Goal: Task Accomplishment & Management: Complete application form

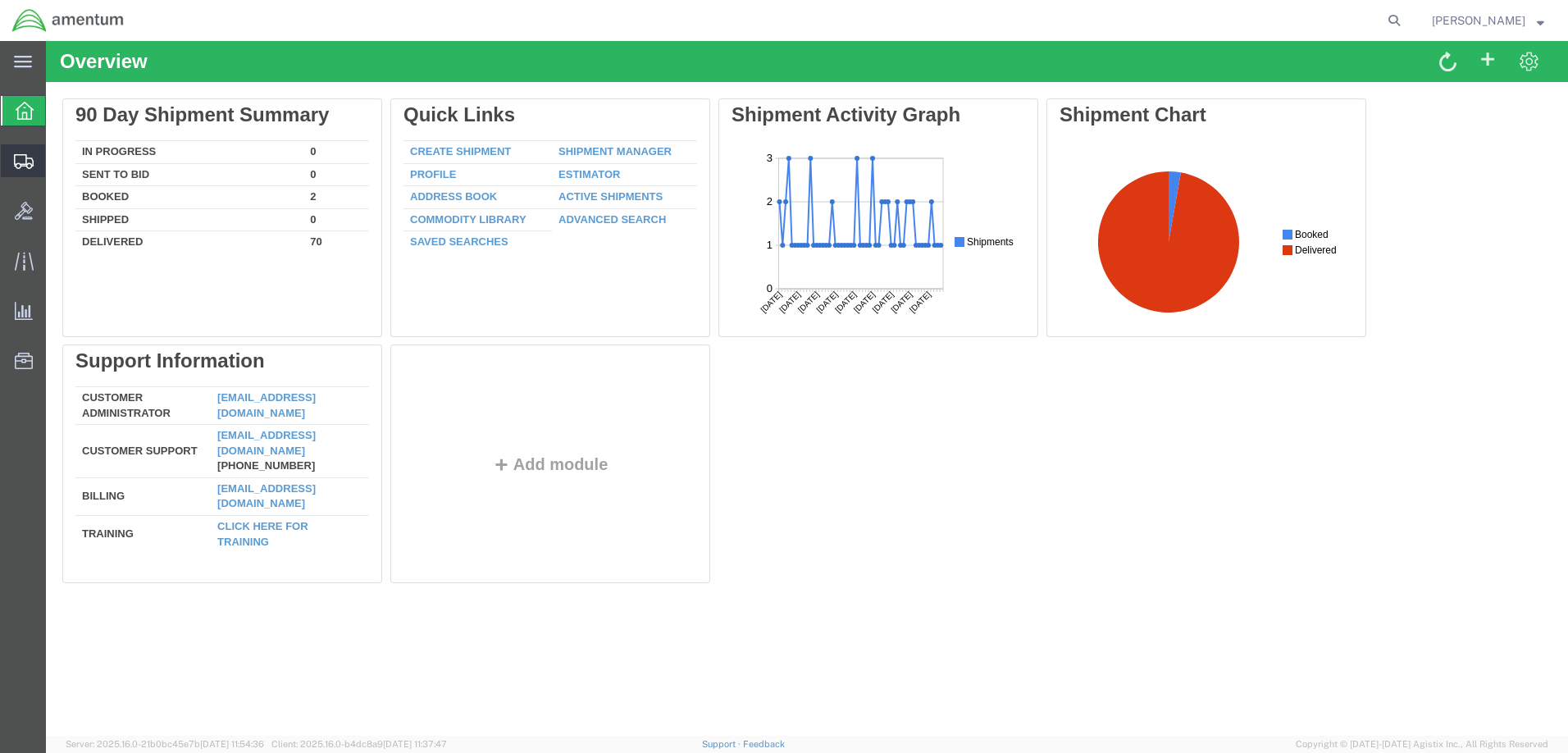
click at [0, 0] on span "Create Shipment" at bounding box center [0, 0] width 0 height 0
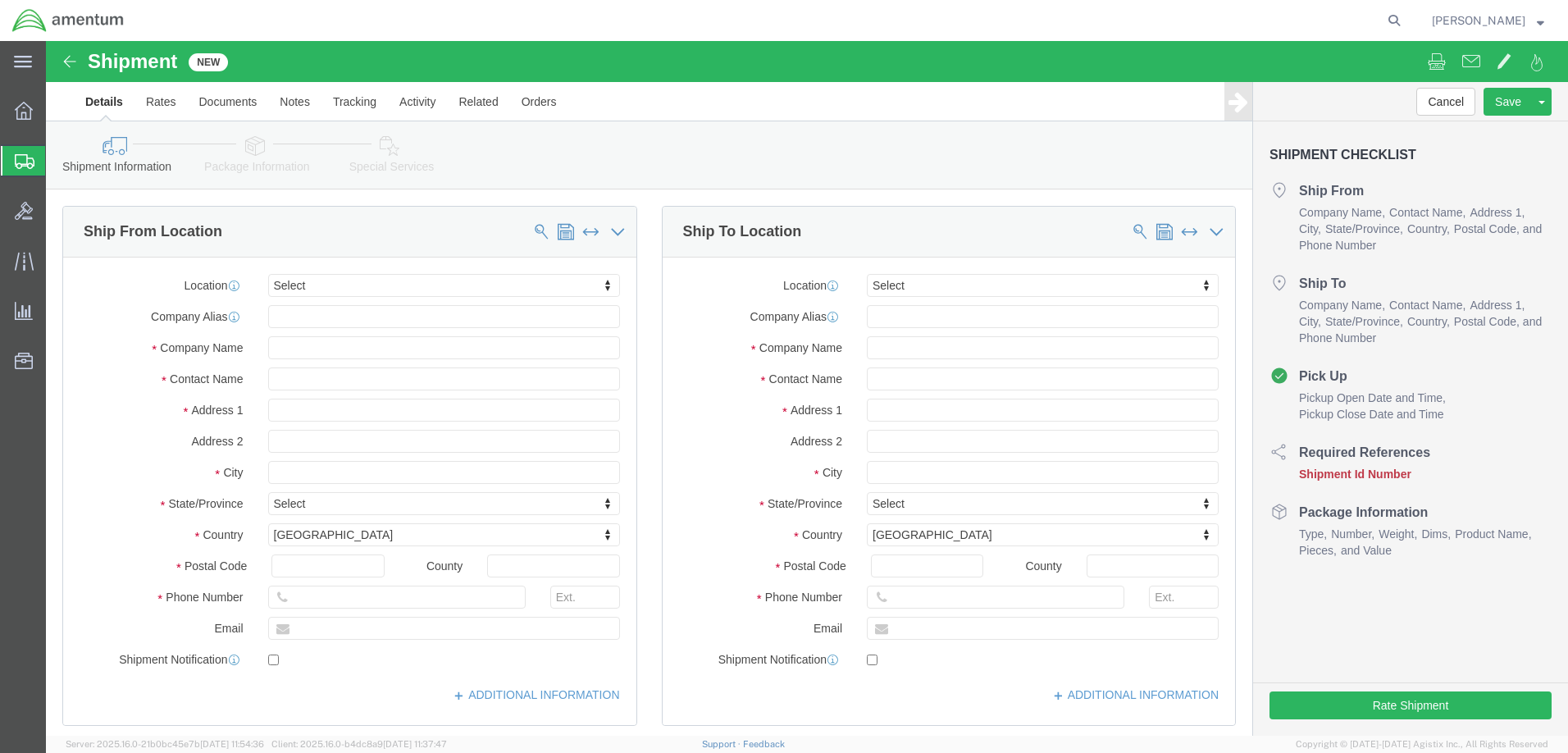
select select
click input "text"
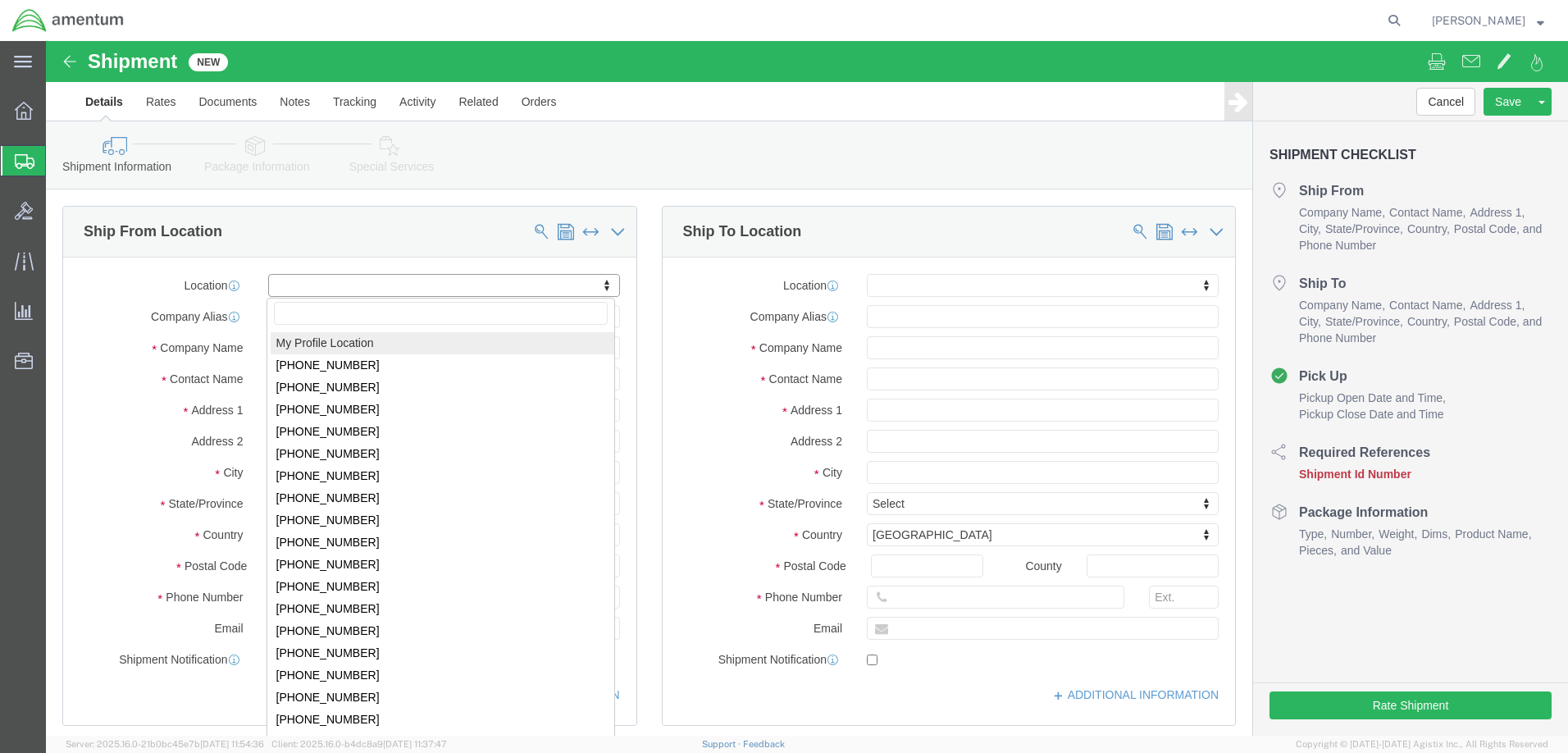
click body "Shipment New Details Rates Documents Notes Tracking Activity Related Orders Can…"
select select "MYPROFILE"
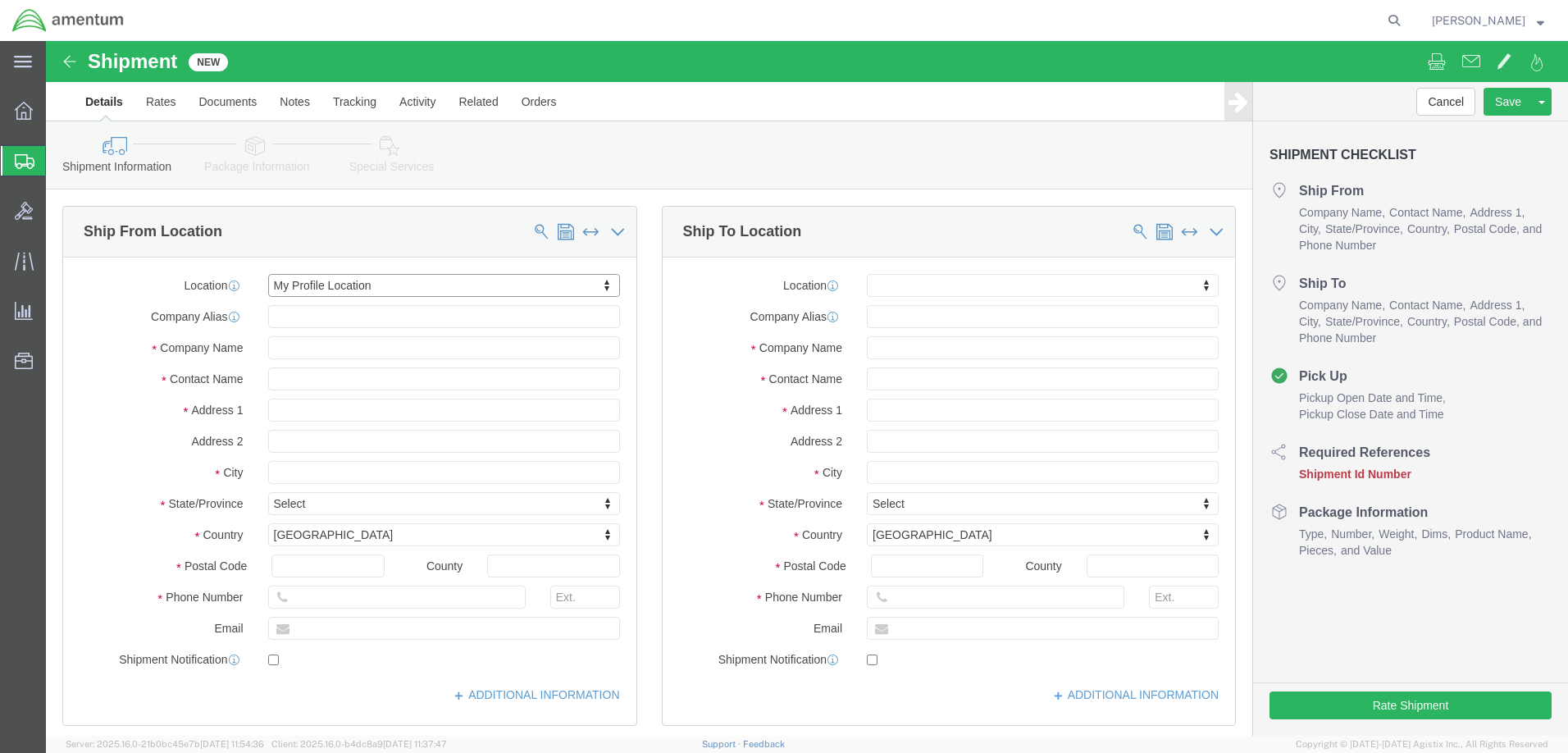
select select "FL"
click div "Location My Profile Location My Profile Location [PHONE_NUMBER] [PHONE_NUMBER] …"
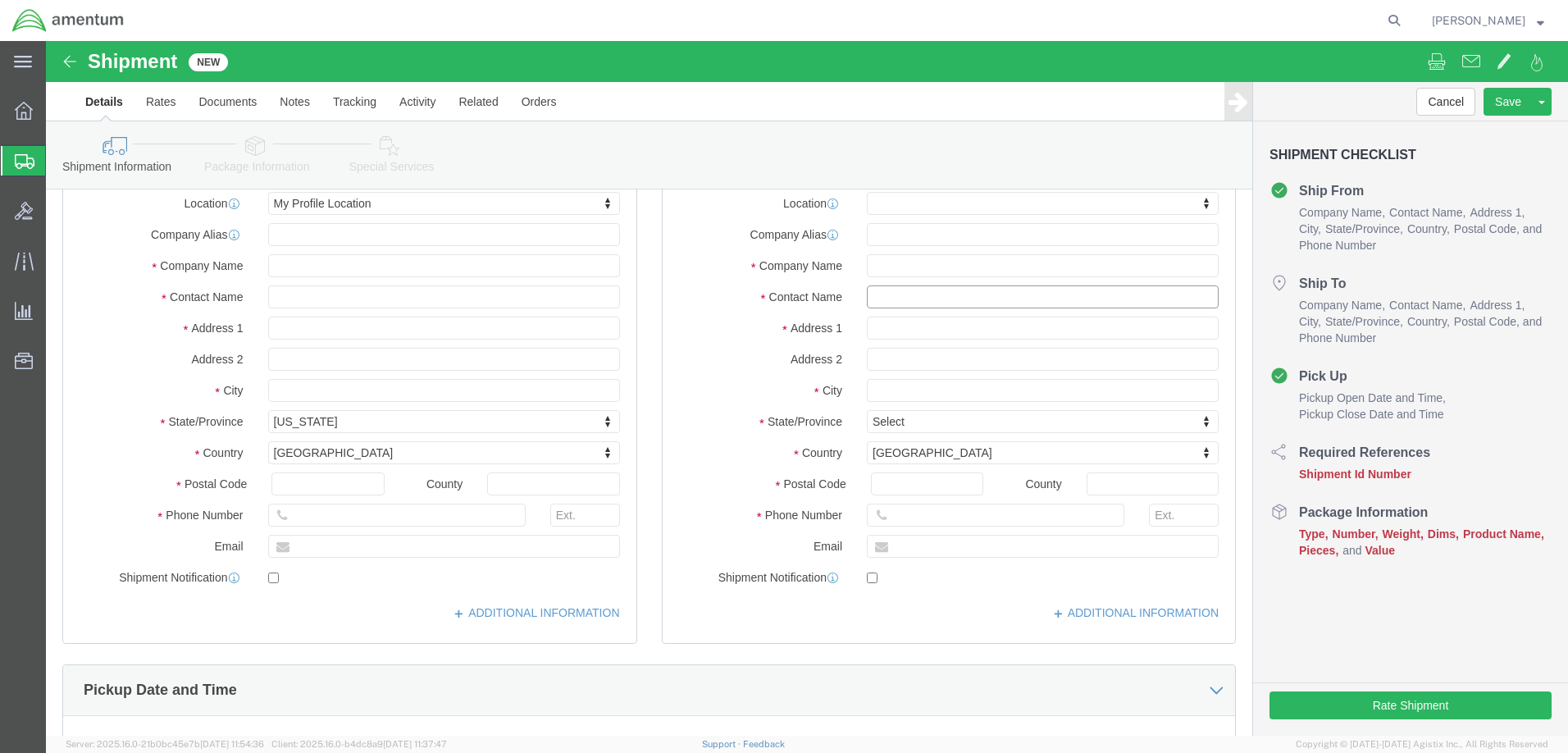
click input "text"
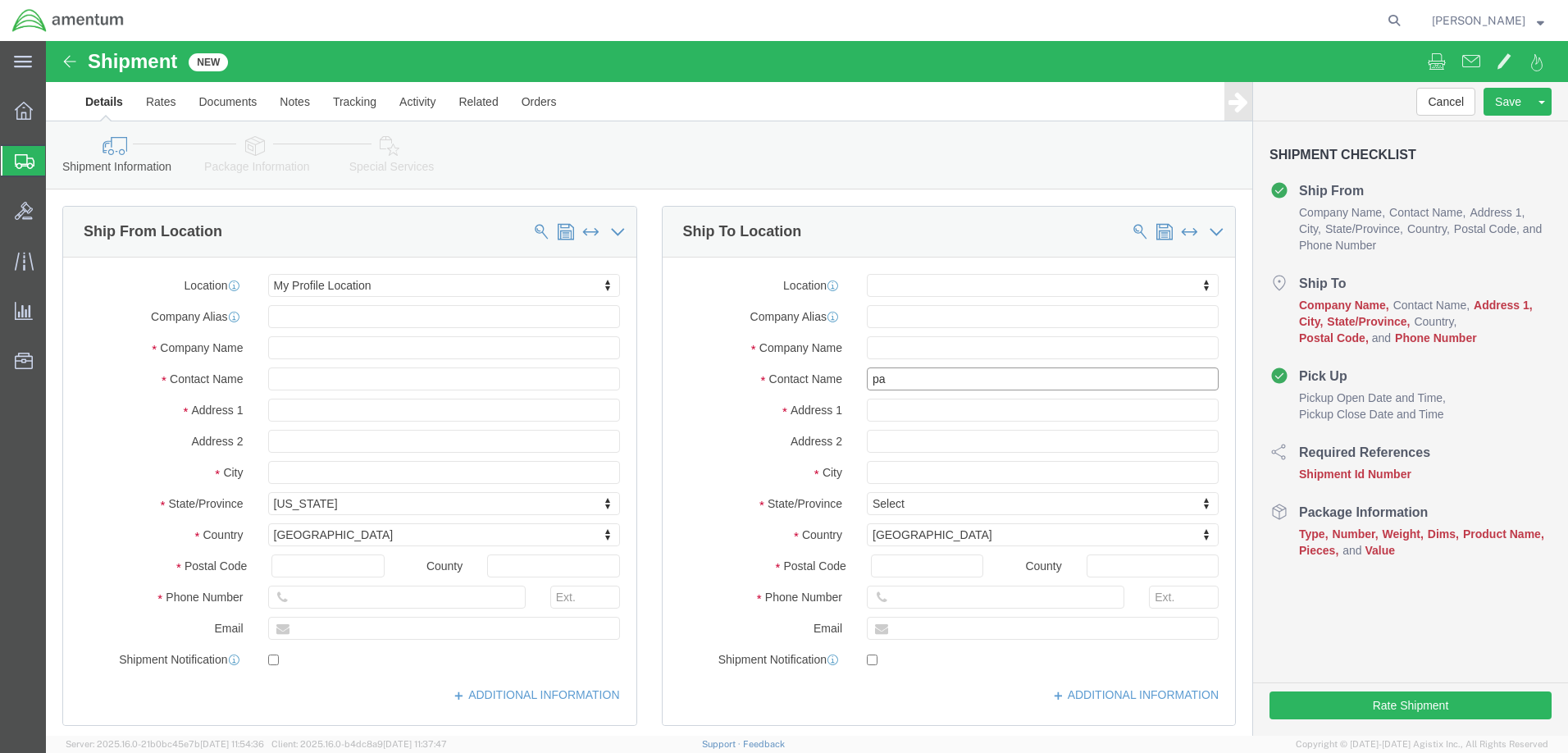
type input "pat"
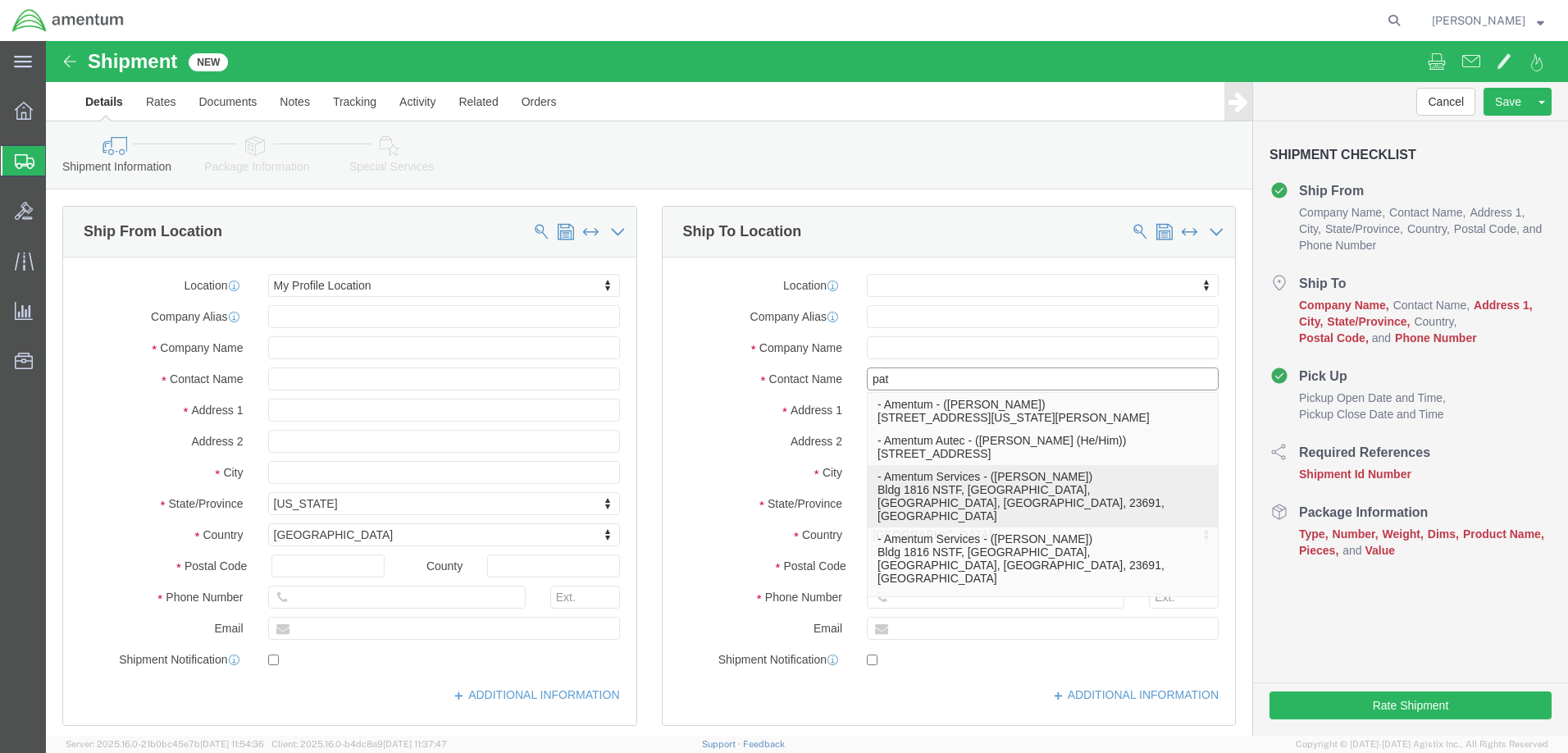
click p "- Amentum Services - ([PERSON_NAME]) Bldg 1816 NSTF, [GEOGRAPHIC_DATA], [GEOGRA…"
select select "VA"
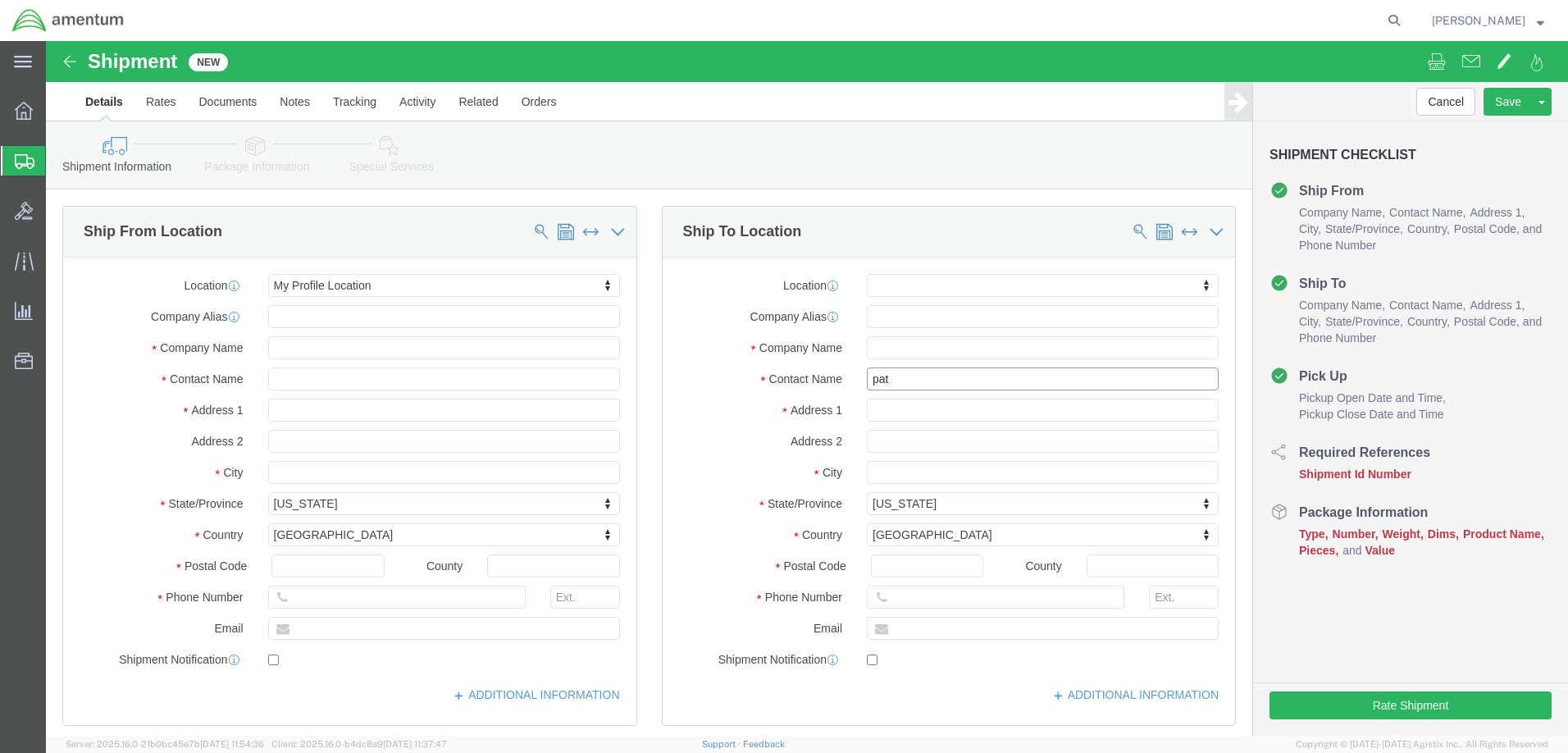
type input "[PERSON_NAME]"
click div "Shipment Information Package Information Special Services"
click input "checkbox"
checkbox input "true"
click input "text"
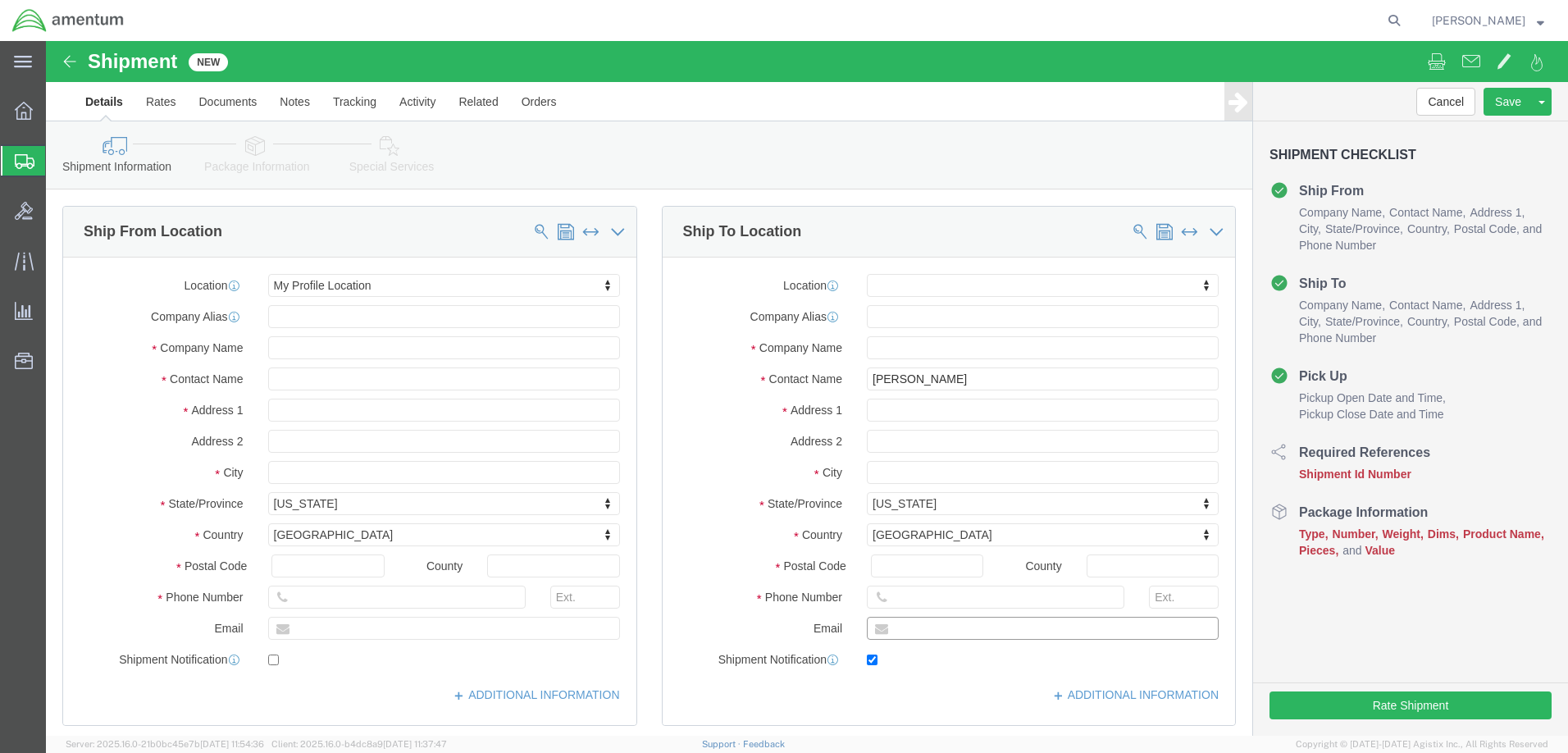
paste input "[PERSON_NAME][EMAIL_ADDRESS][DOMAIN_NAME]"
type input "[PERSON_NAME][EMAIL_ADDRESS][DOMAIN_NAME]"
click label "Postal Code"
click input "Postal Code"
click input "text"
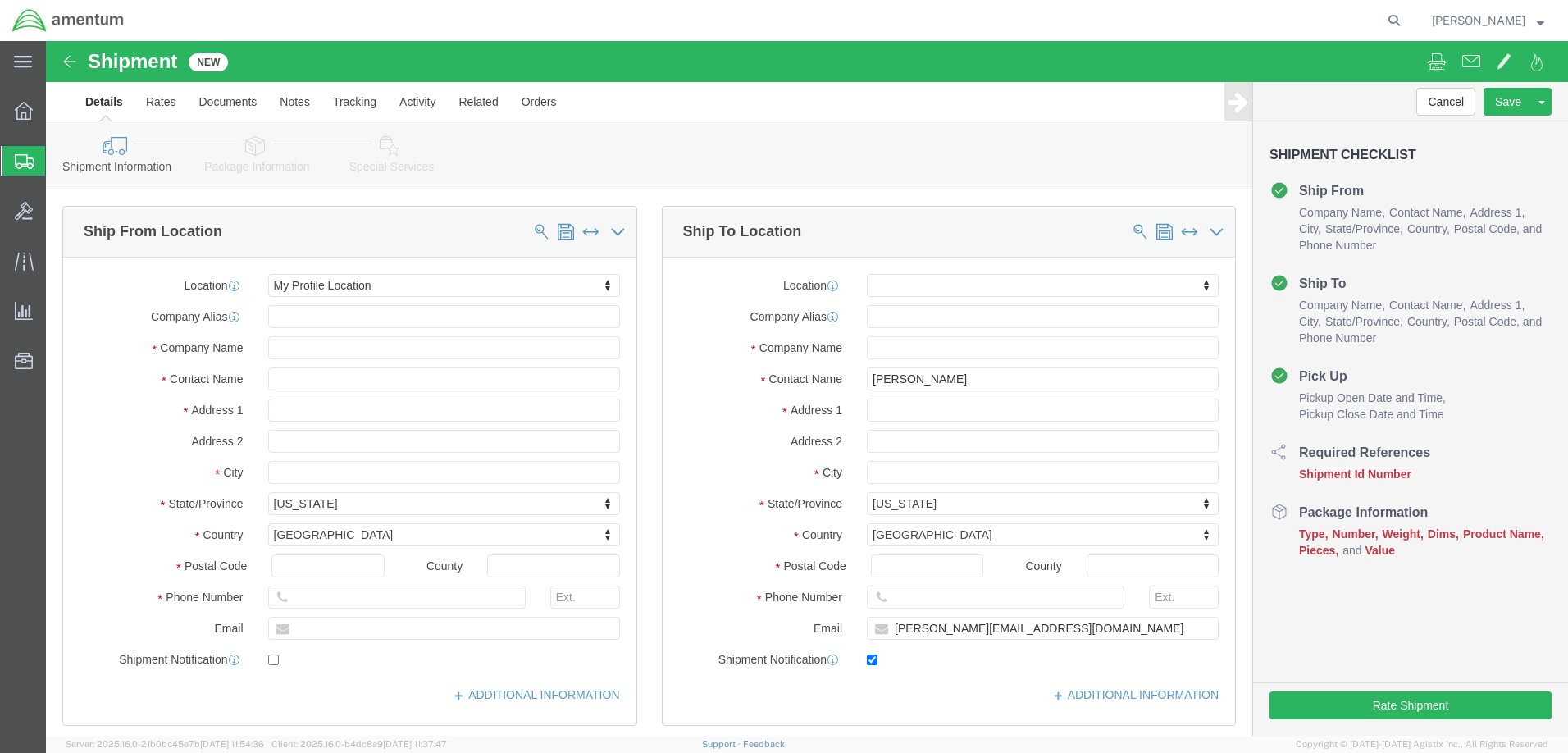
click div "ADDITIONAL INFORMATION"
click div "Ship To Location Location My Profile Location [PHONE_NUMBER] [PHONE_NUMBER] [PH…"
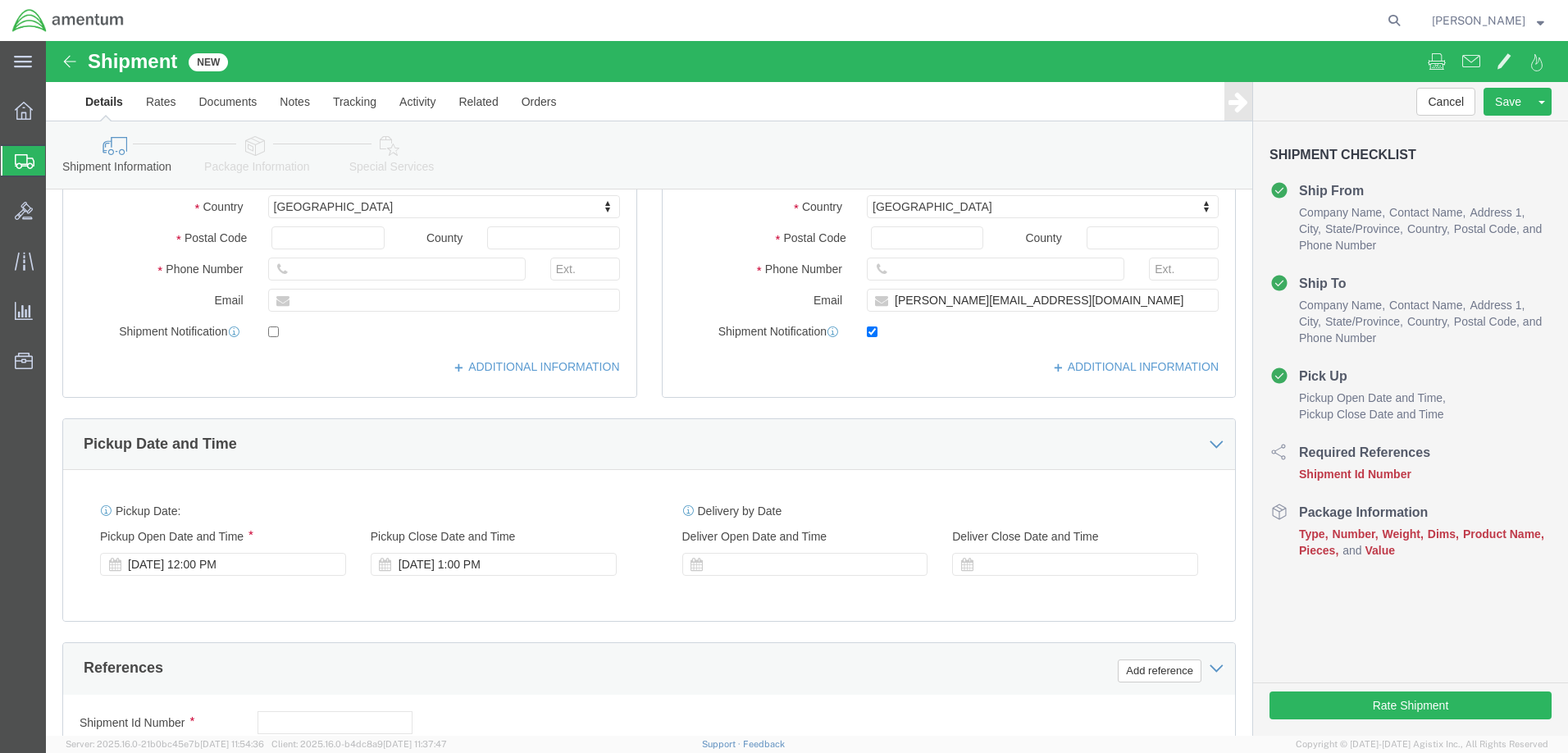
scroll to position [409, 0]
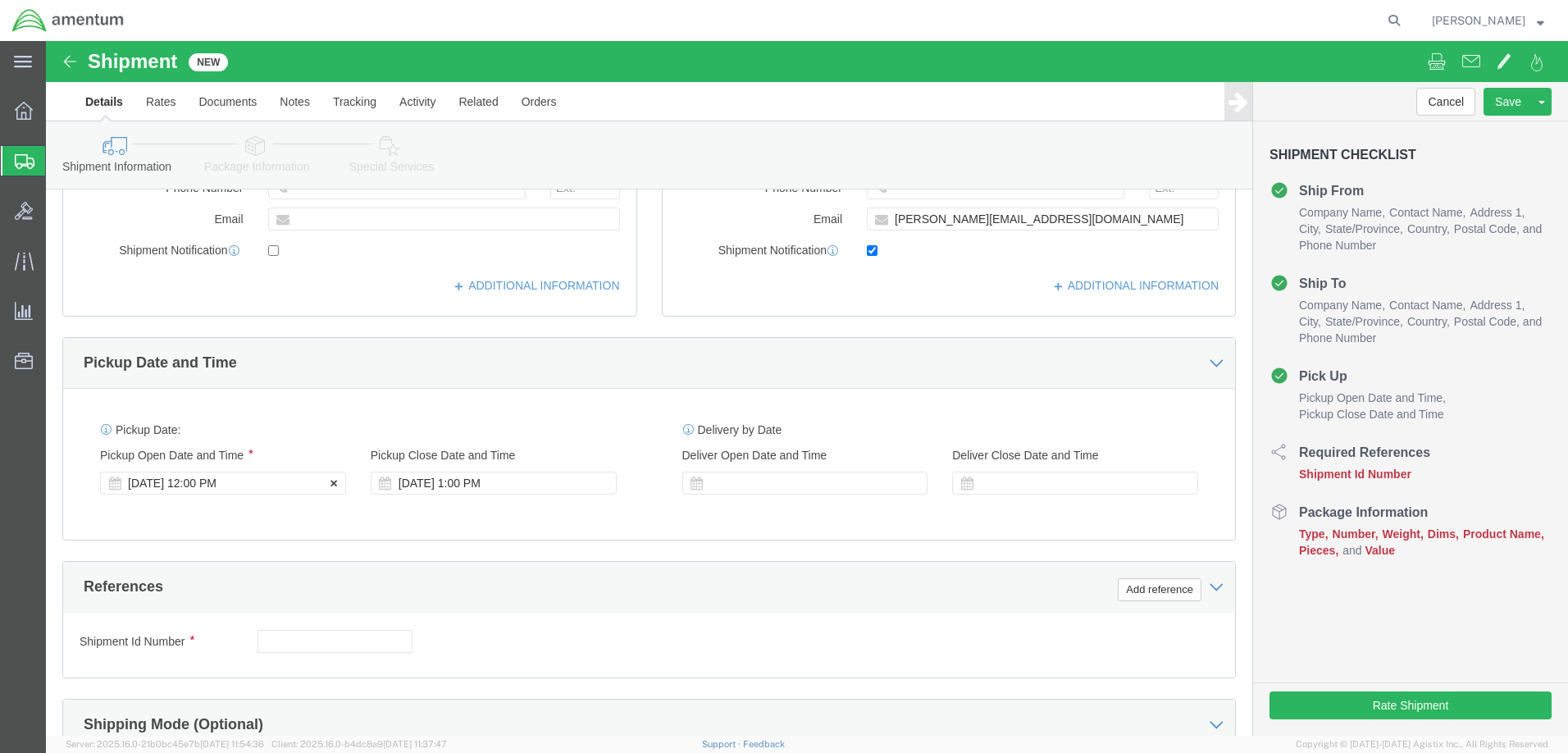
click div "[DATE] 12:00 PM"
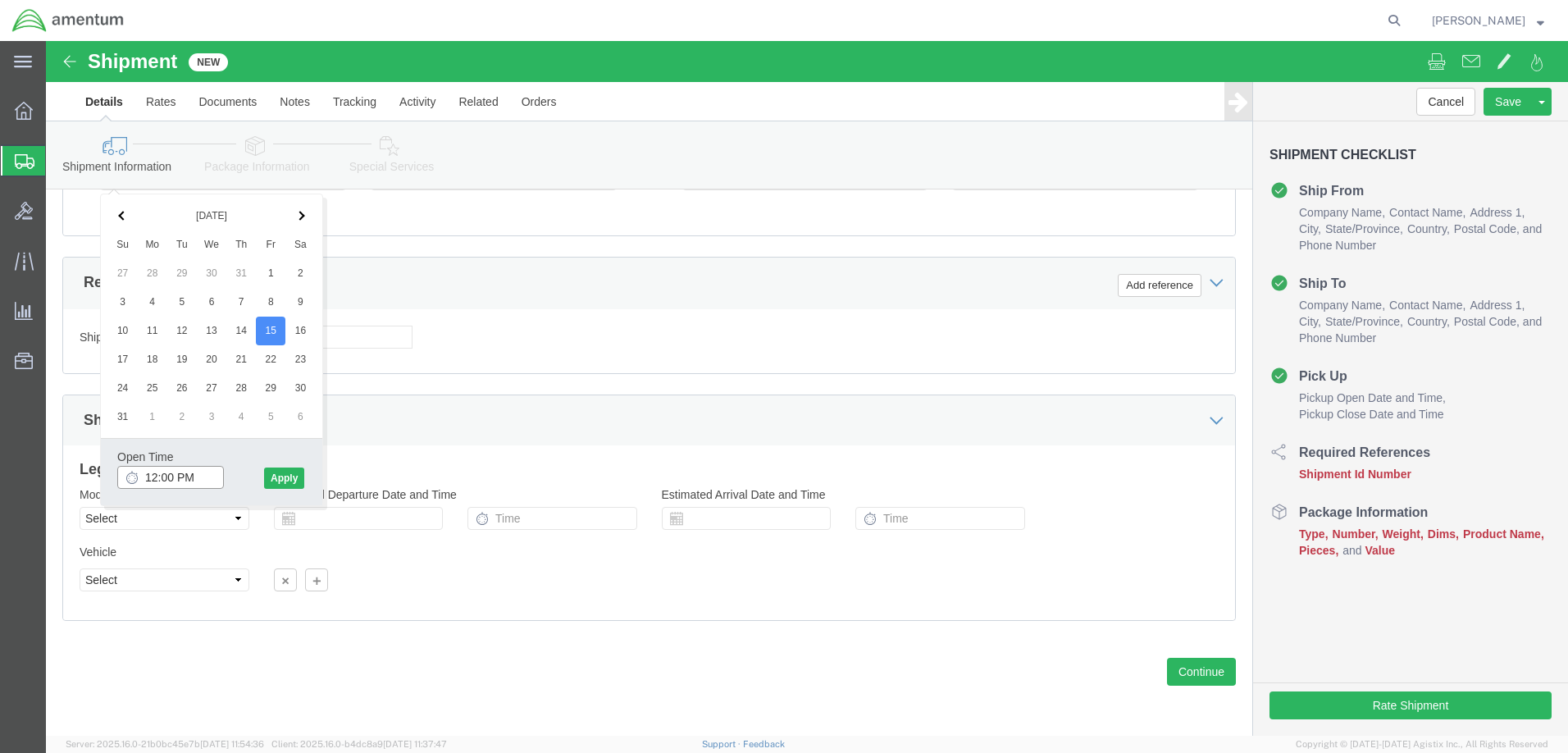
click input "12:00 PM"
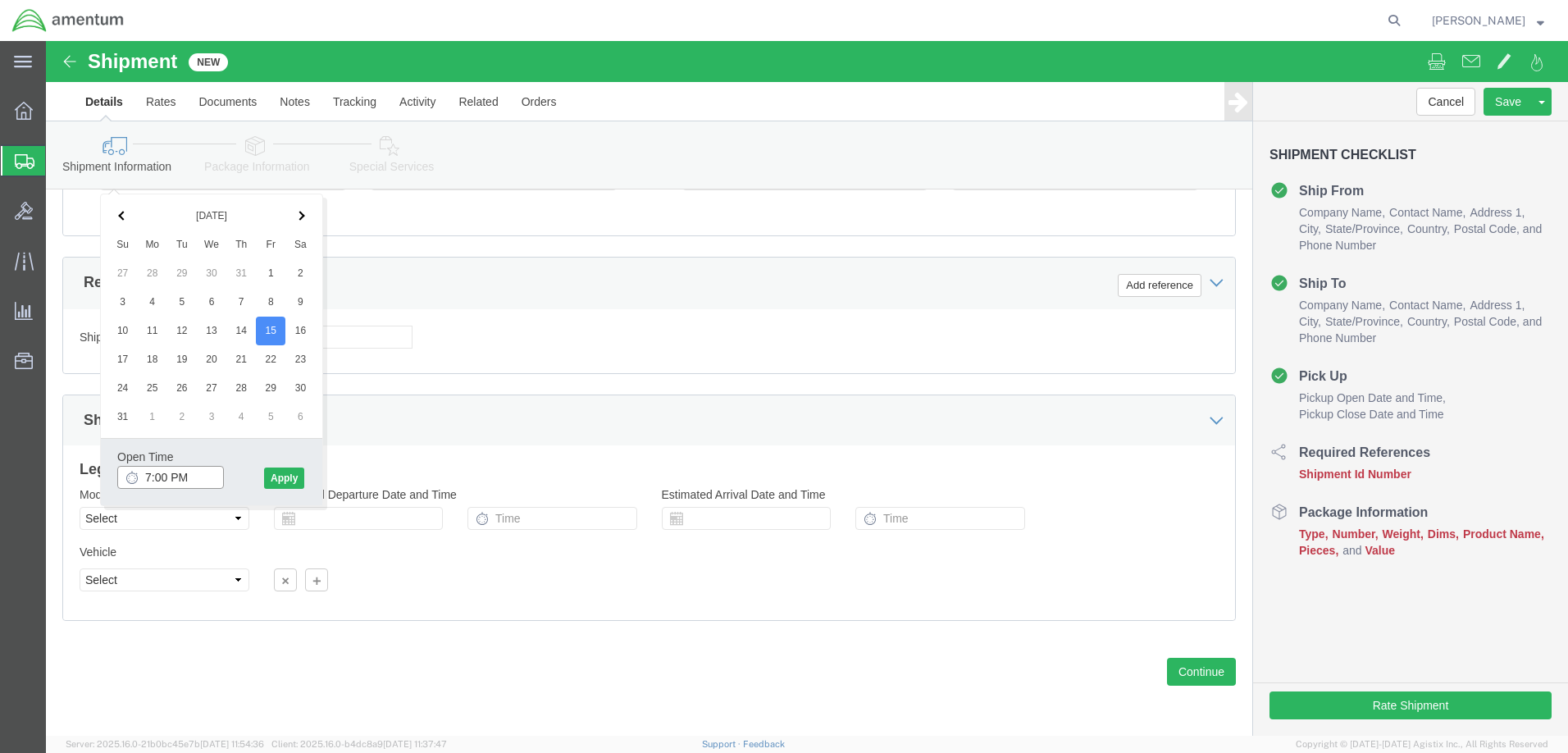
click input "7:00 PM"
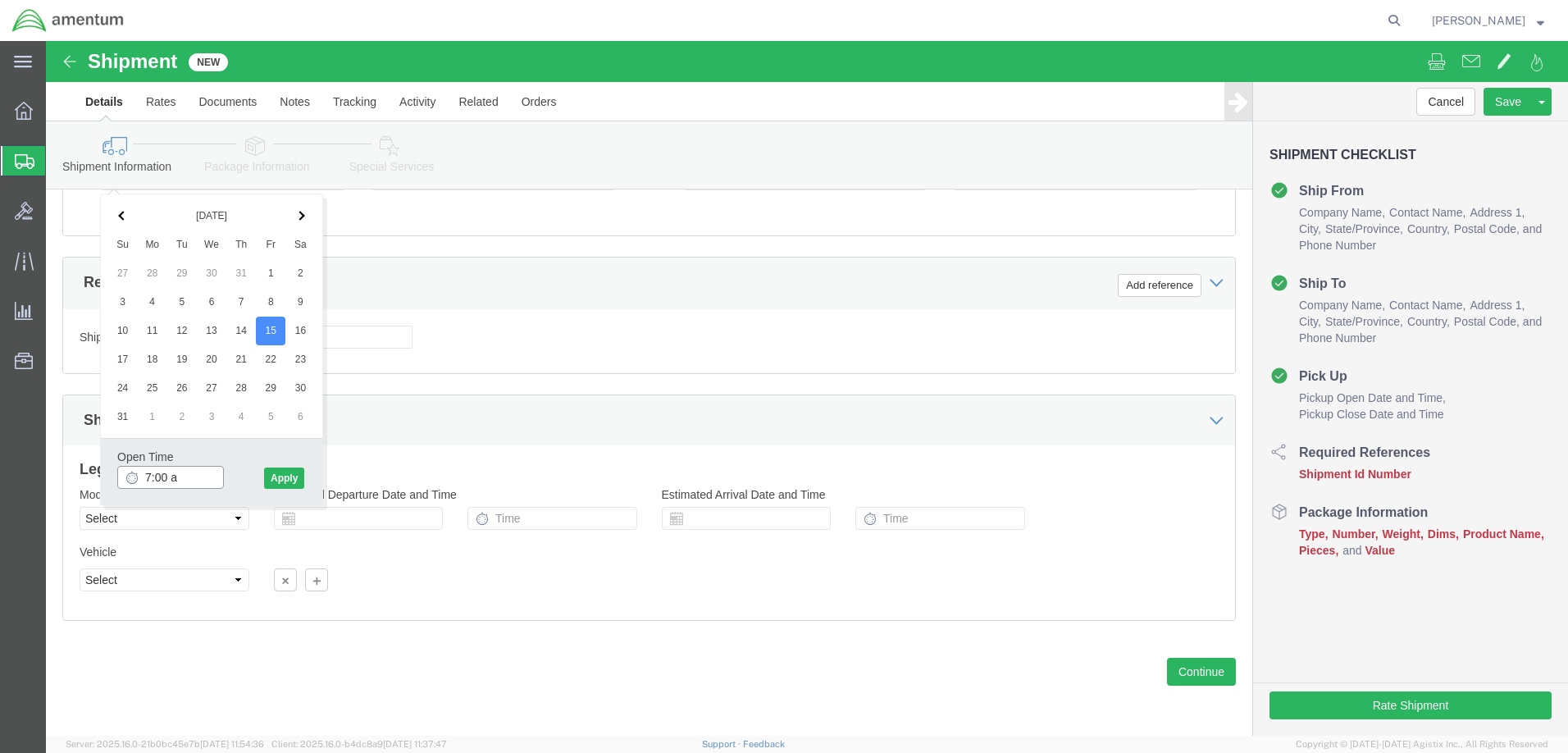
type input "7:00 am"
click button "Apply"
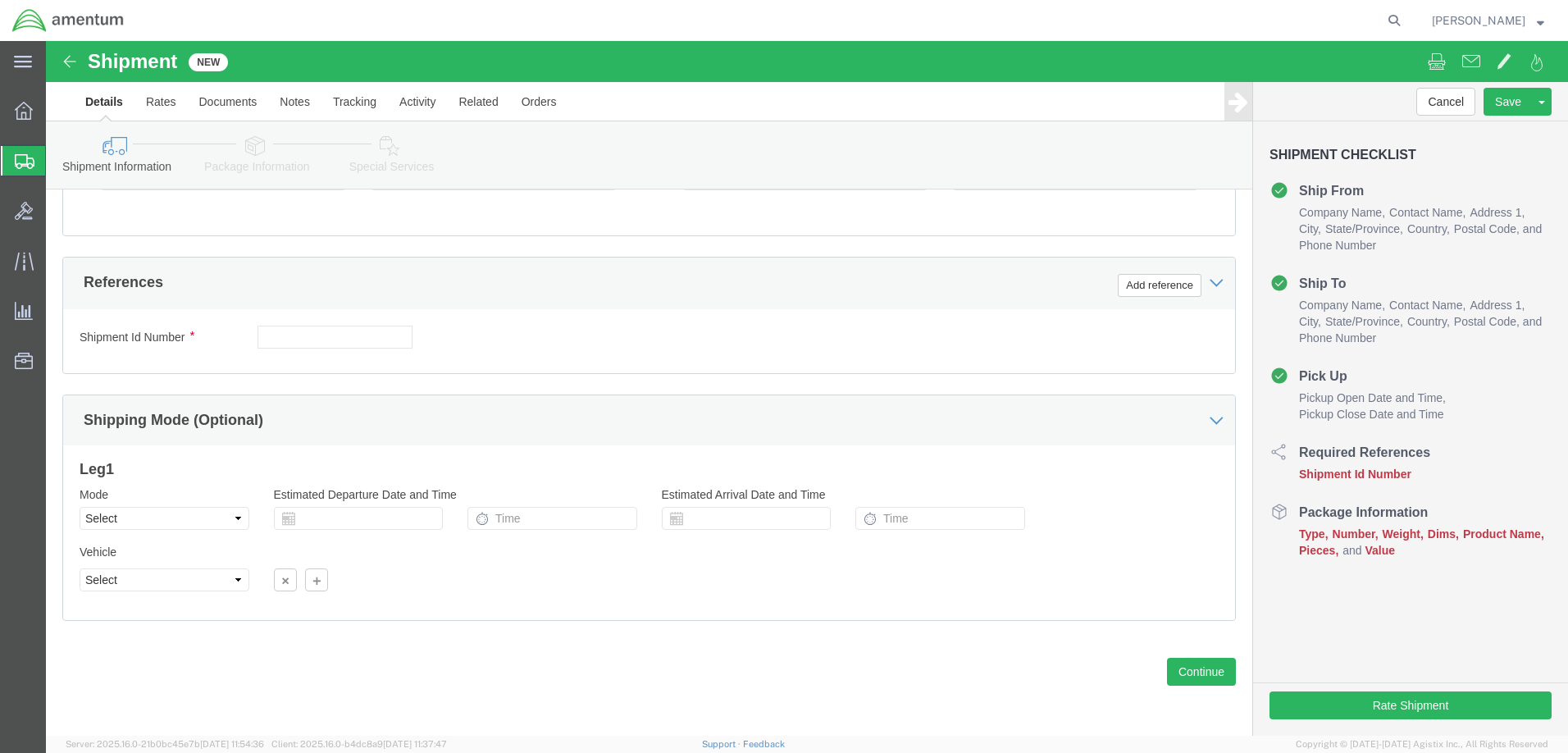
scroll to position [386, 0]
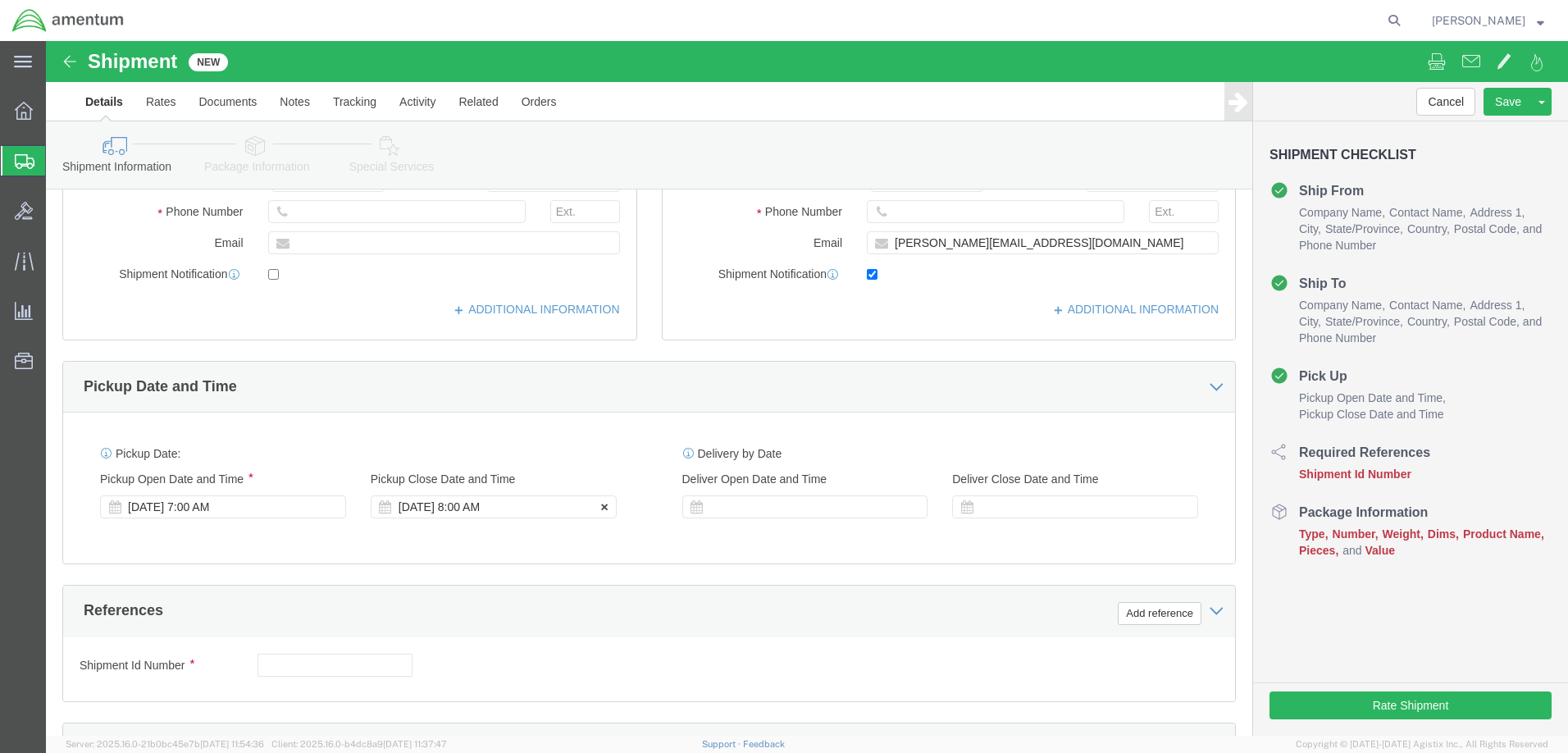
click div "[DATE] 8:00 AM"
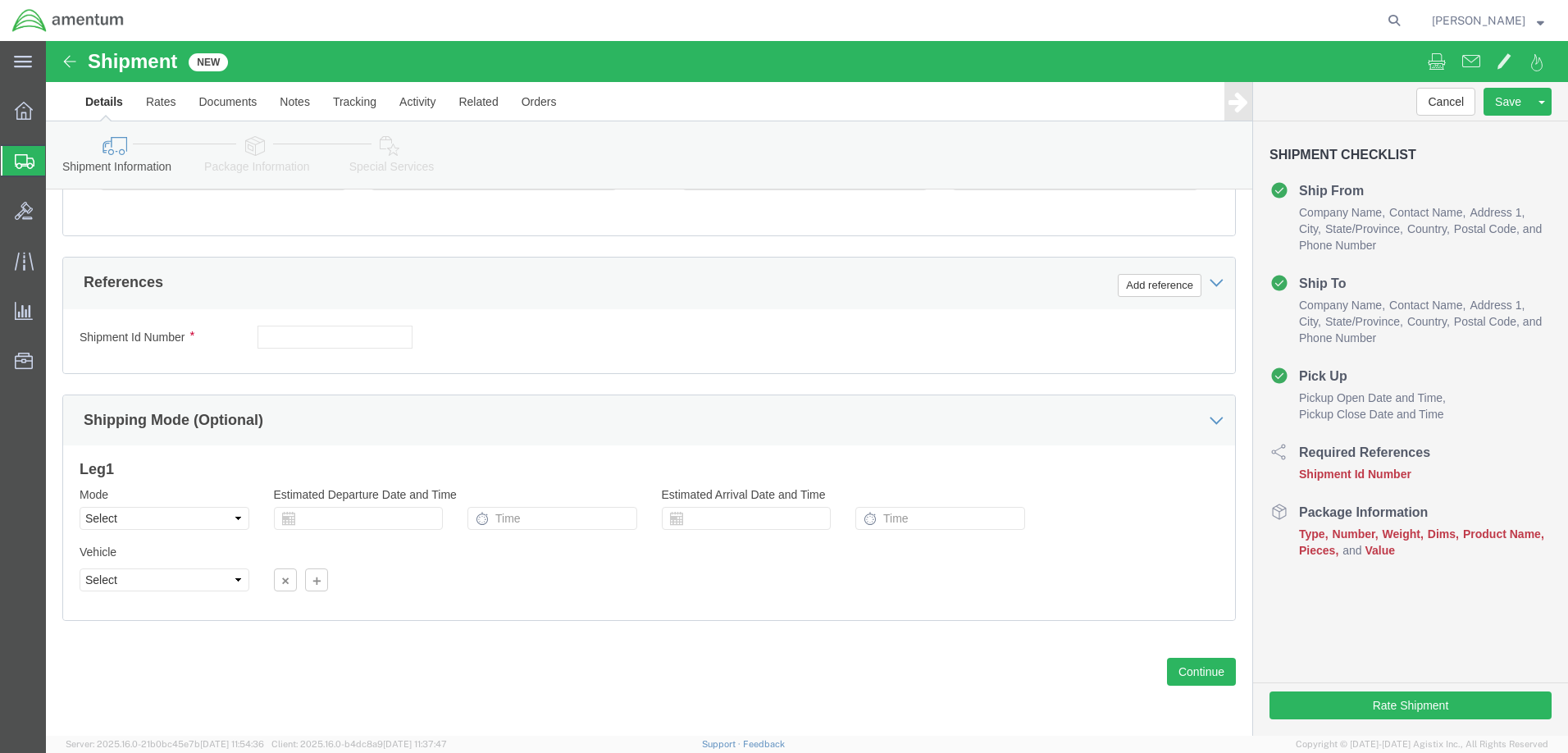
click div "References Add reference"
click div "[DATE] 8:00 AM"
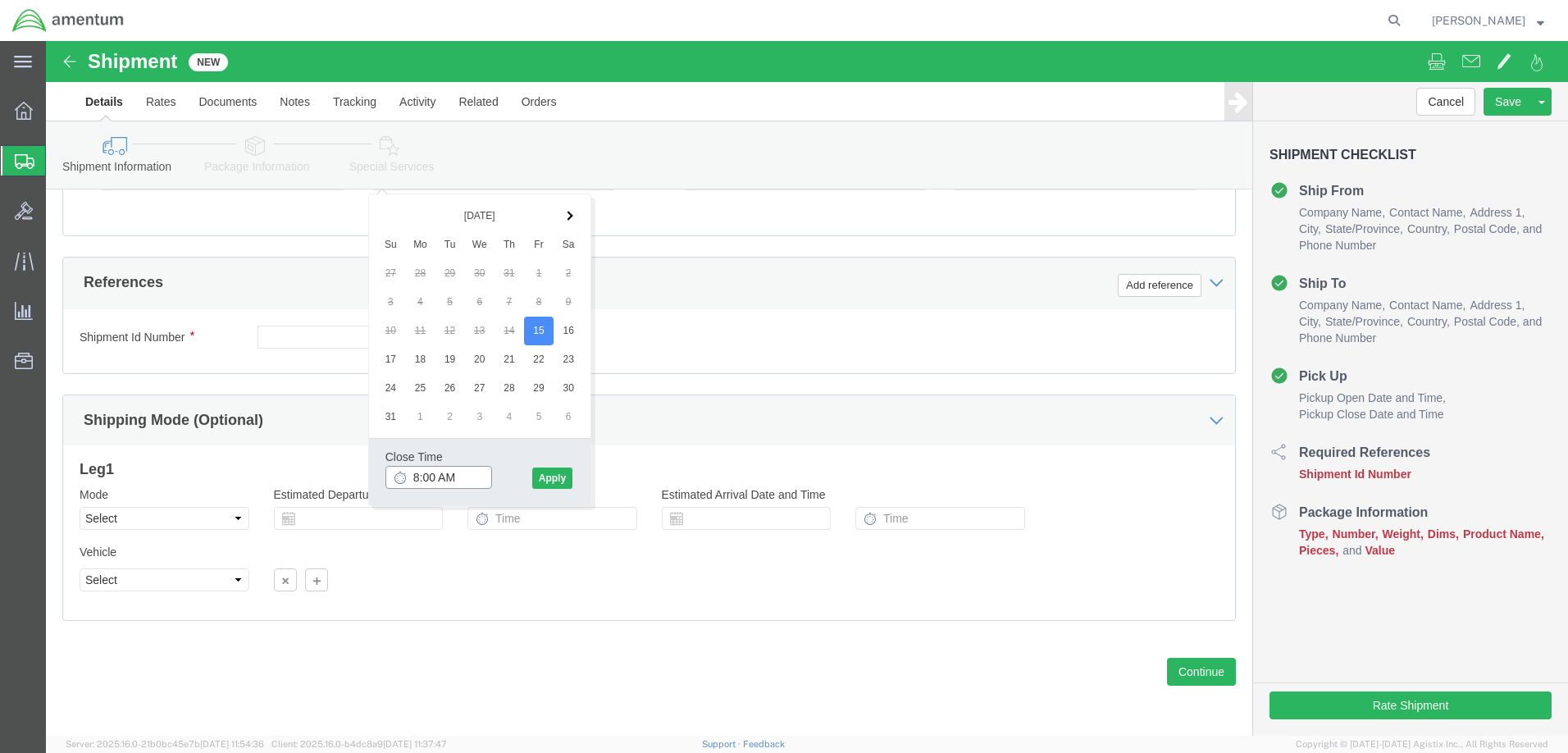
scroll to position [550, 0]
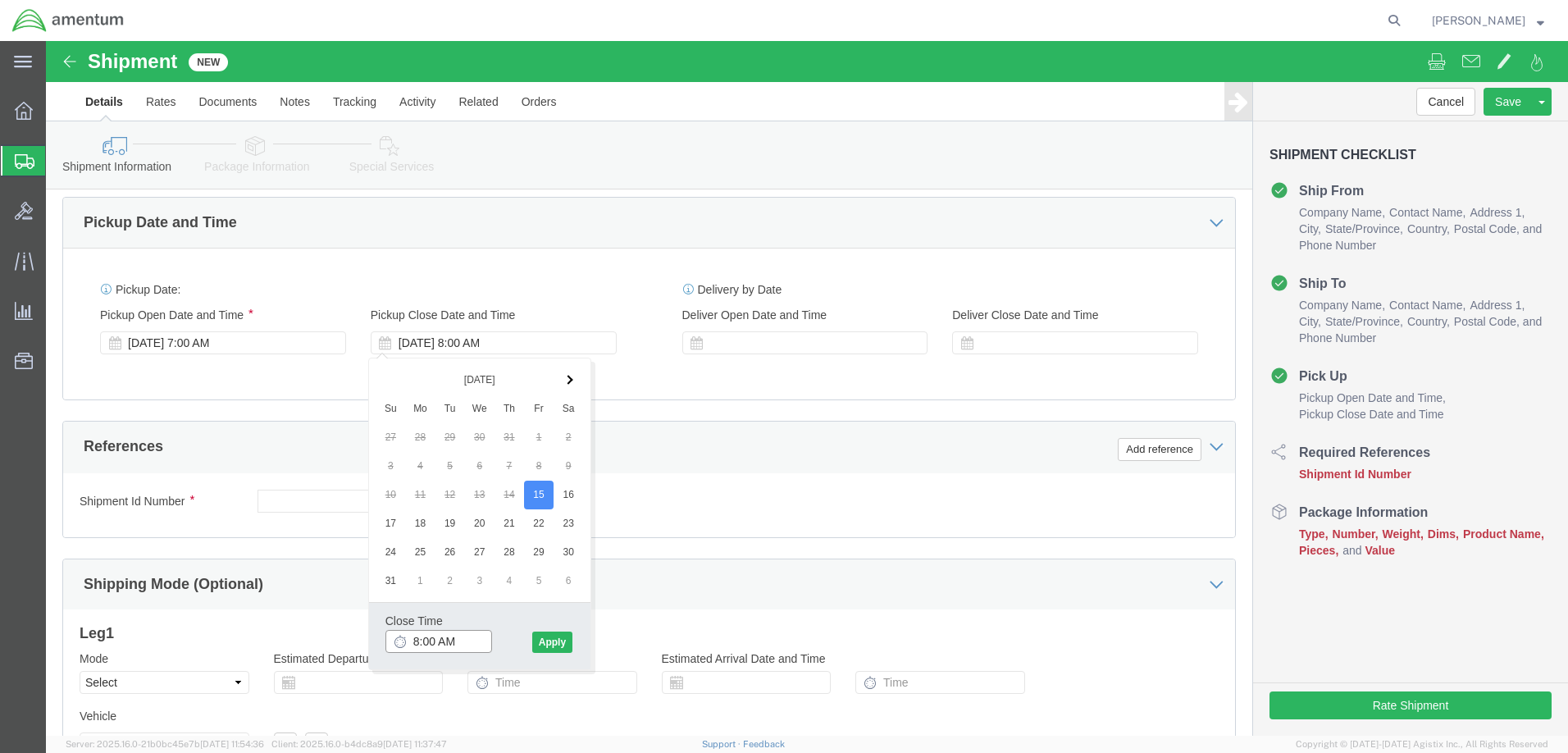
click input "8:00 AM"
click input "8:00 pm"
type input "6:00 PM"
click button "Apply"
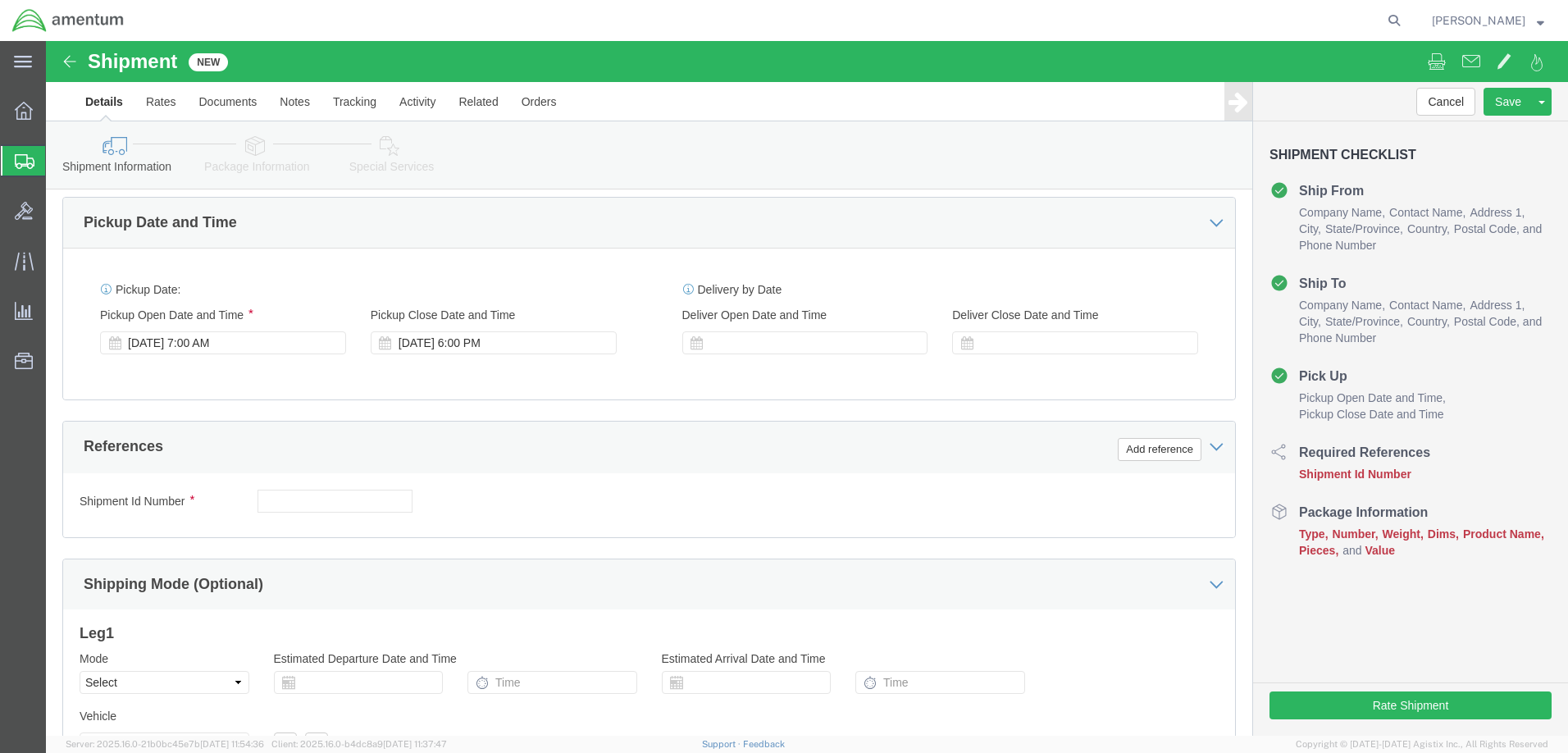
click div "Ship From Location Location My Profile Location My Profile Location [PHONE_NUMB…"
click button "Add reference"
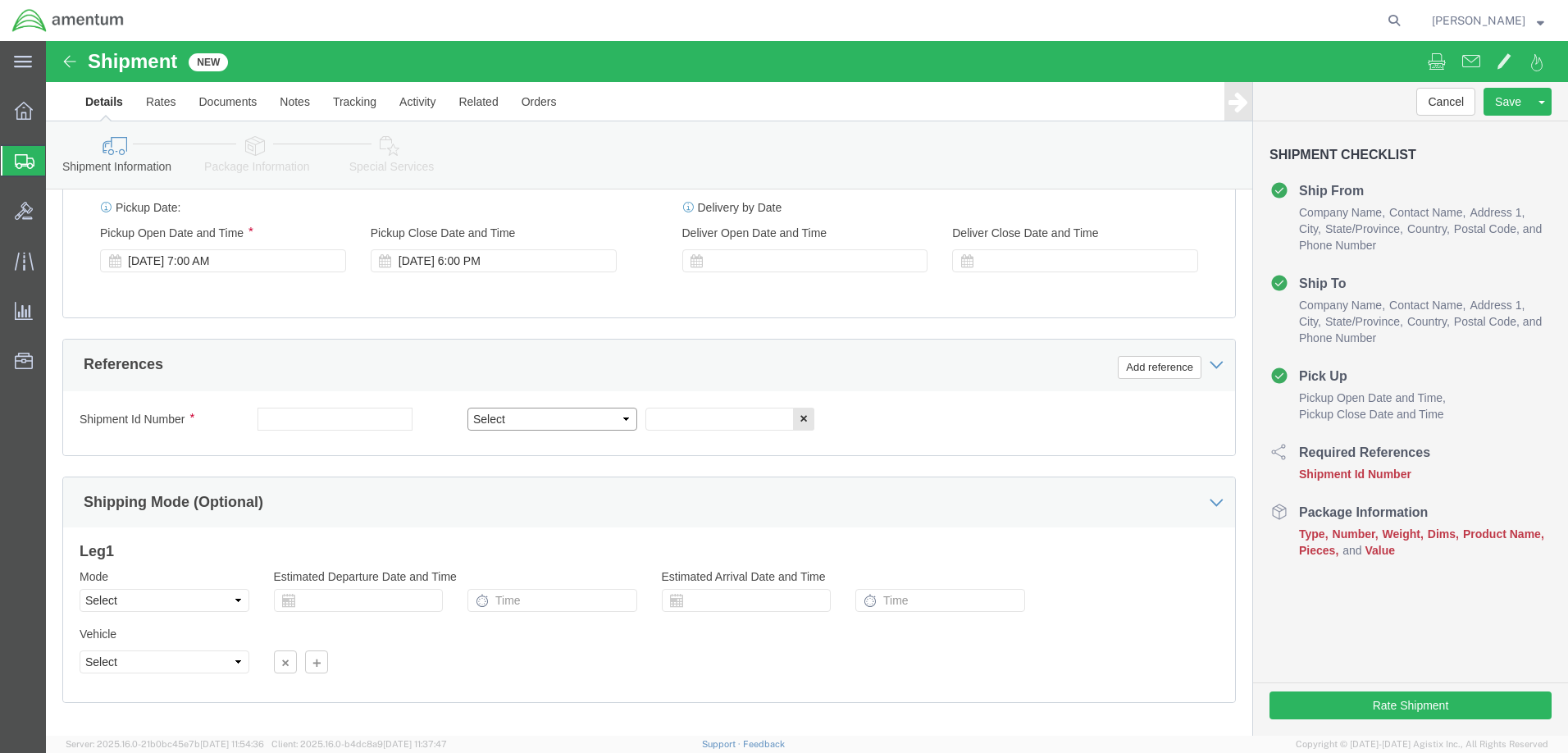
select select "PROJNUM"
click div "References Add reference"
click button "Add reference"
click div "Delivery by Date Delivery Start Date Delivery Start Time Deliver Open Date and …"
select select "DEPT"
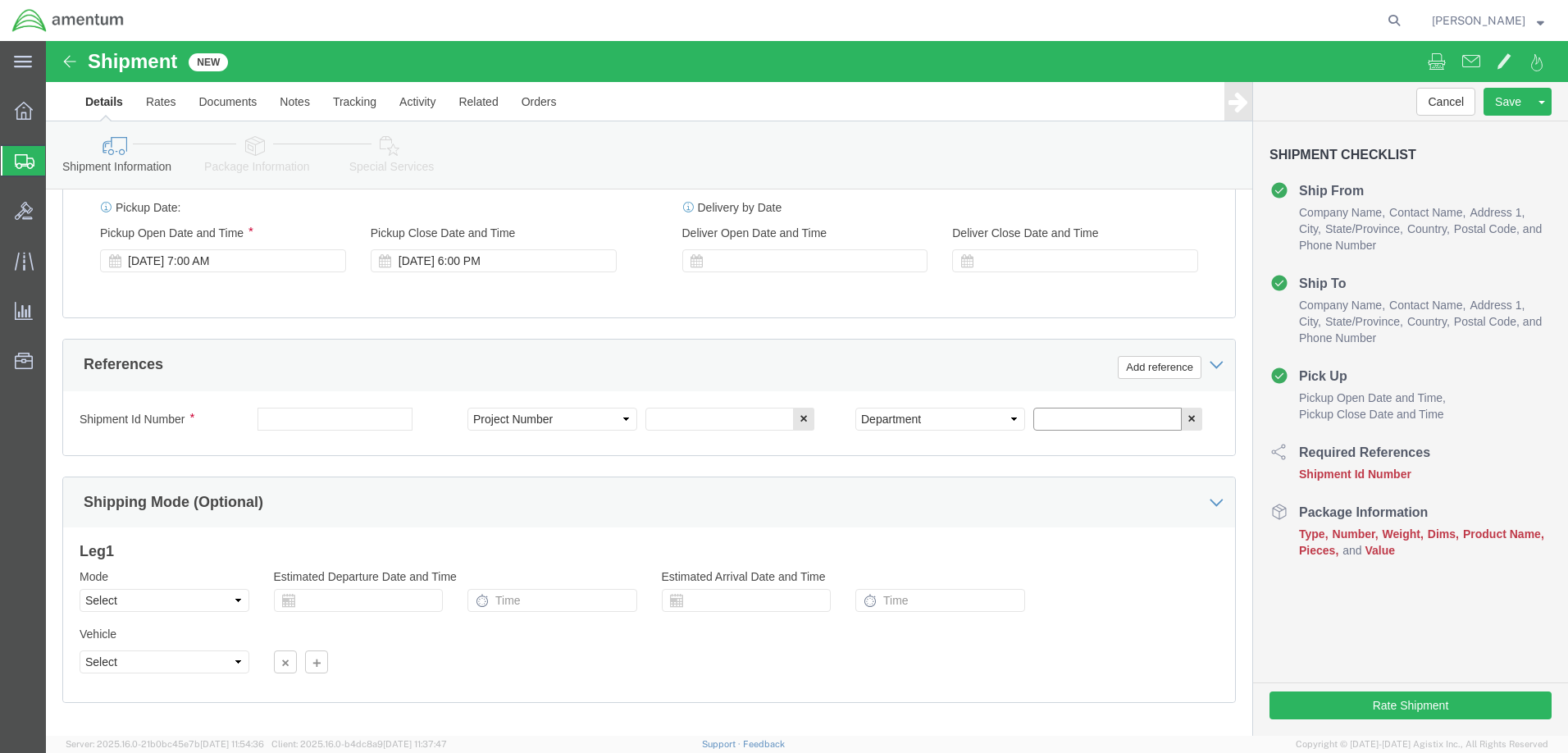
click input "text"
type input "AUTEC"
click input "text"
paste input "4732.C0.03RC.14090400.835E000"
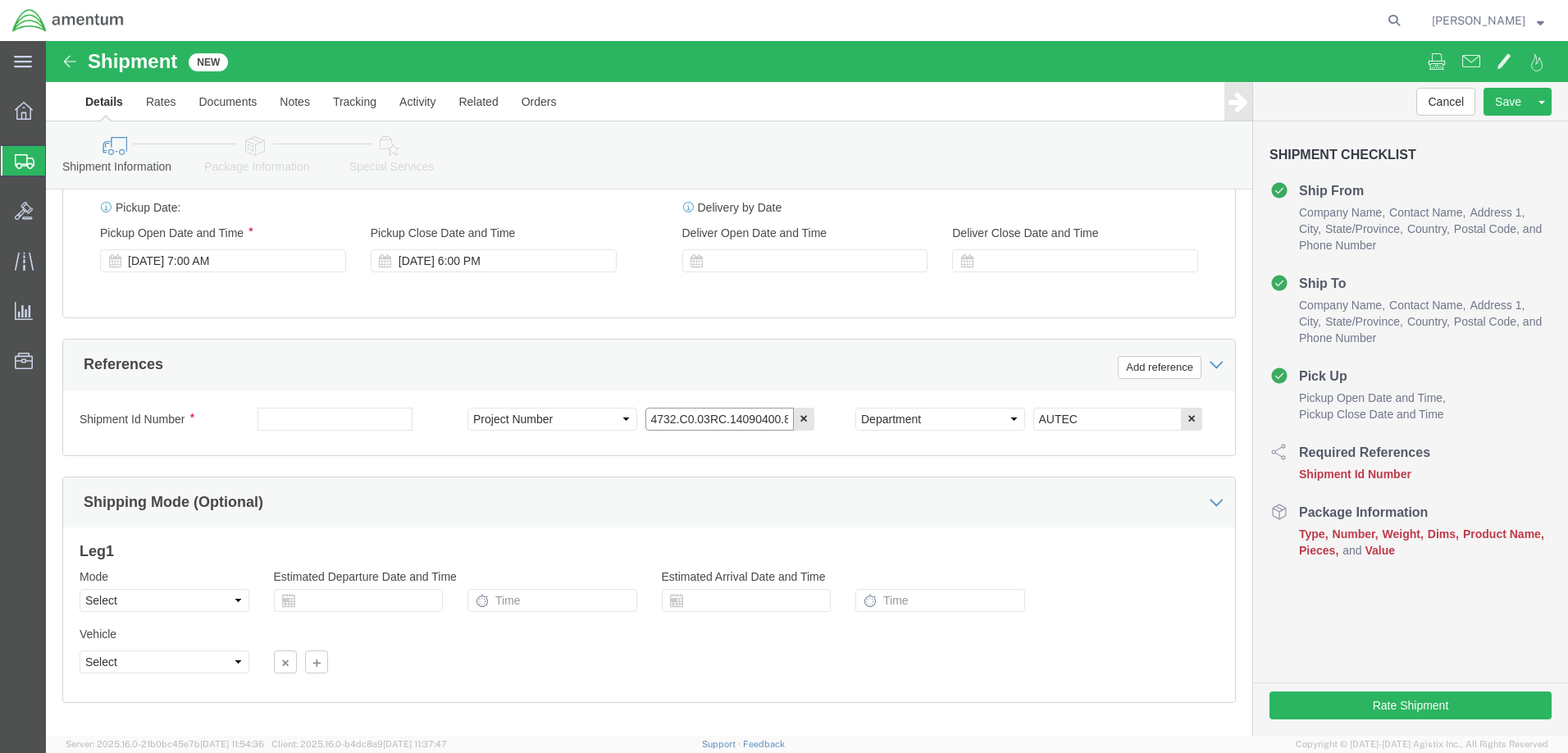
type input "4732.C0.03RC.14090400.835E000"
click div "Shipping Mode (Optional)"
click input "text"
type input "Bendit_[DATE]"
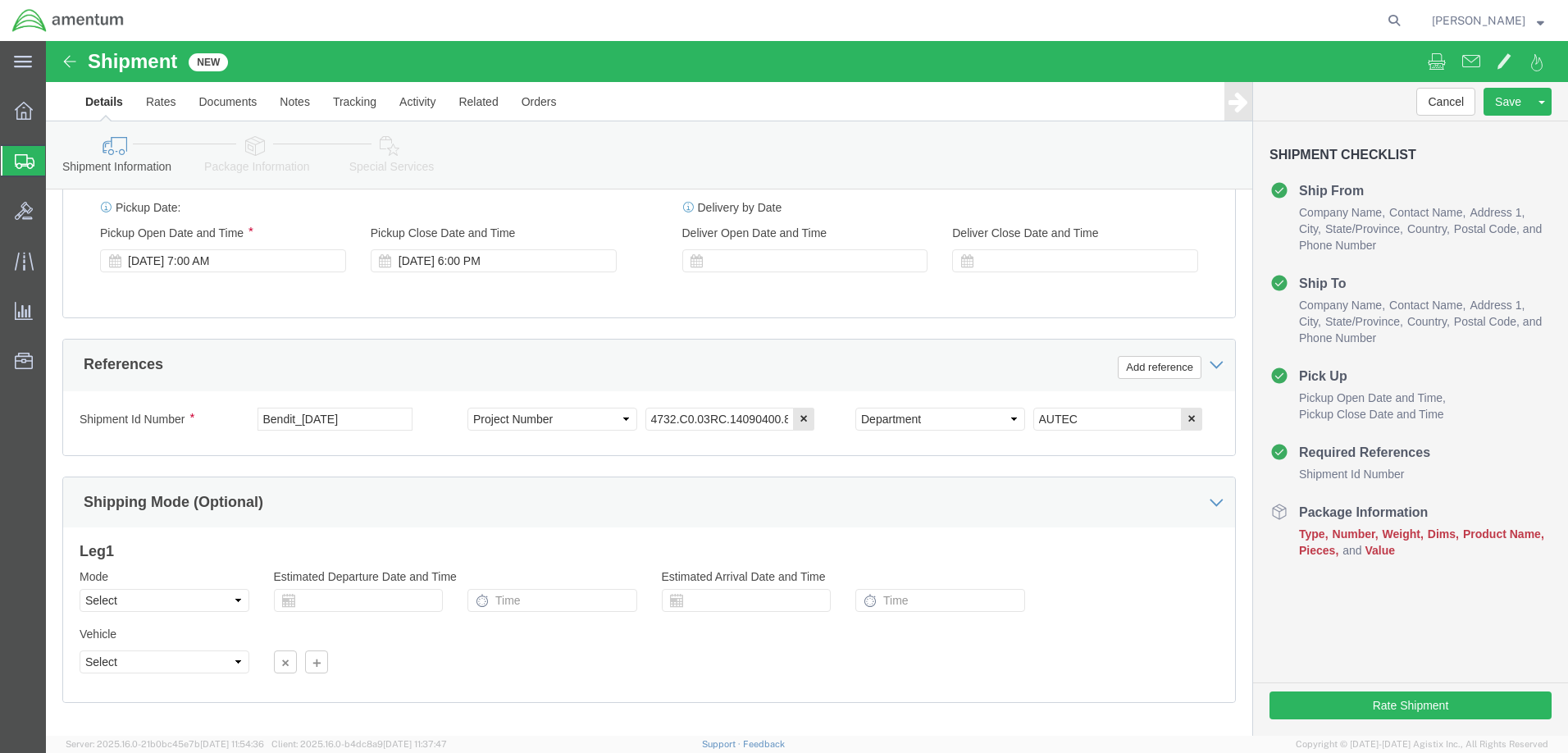
click div "Shipping Mode (Optional) Leg 1 Mode Select Air Less than Truckload Multi-Leg Oc…"
click button "Continue"
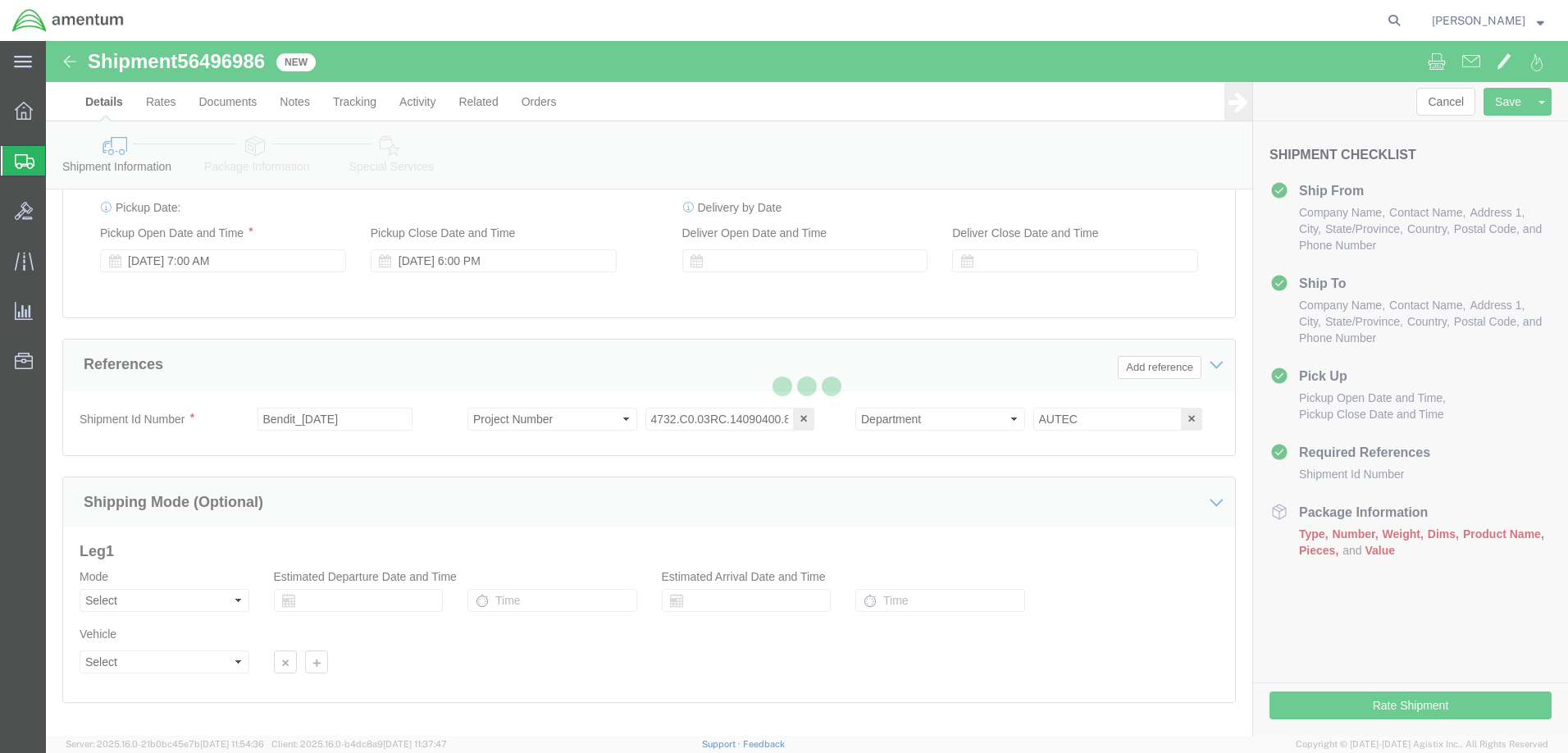
scroll to position [714, 0]
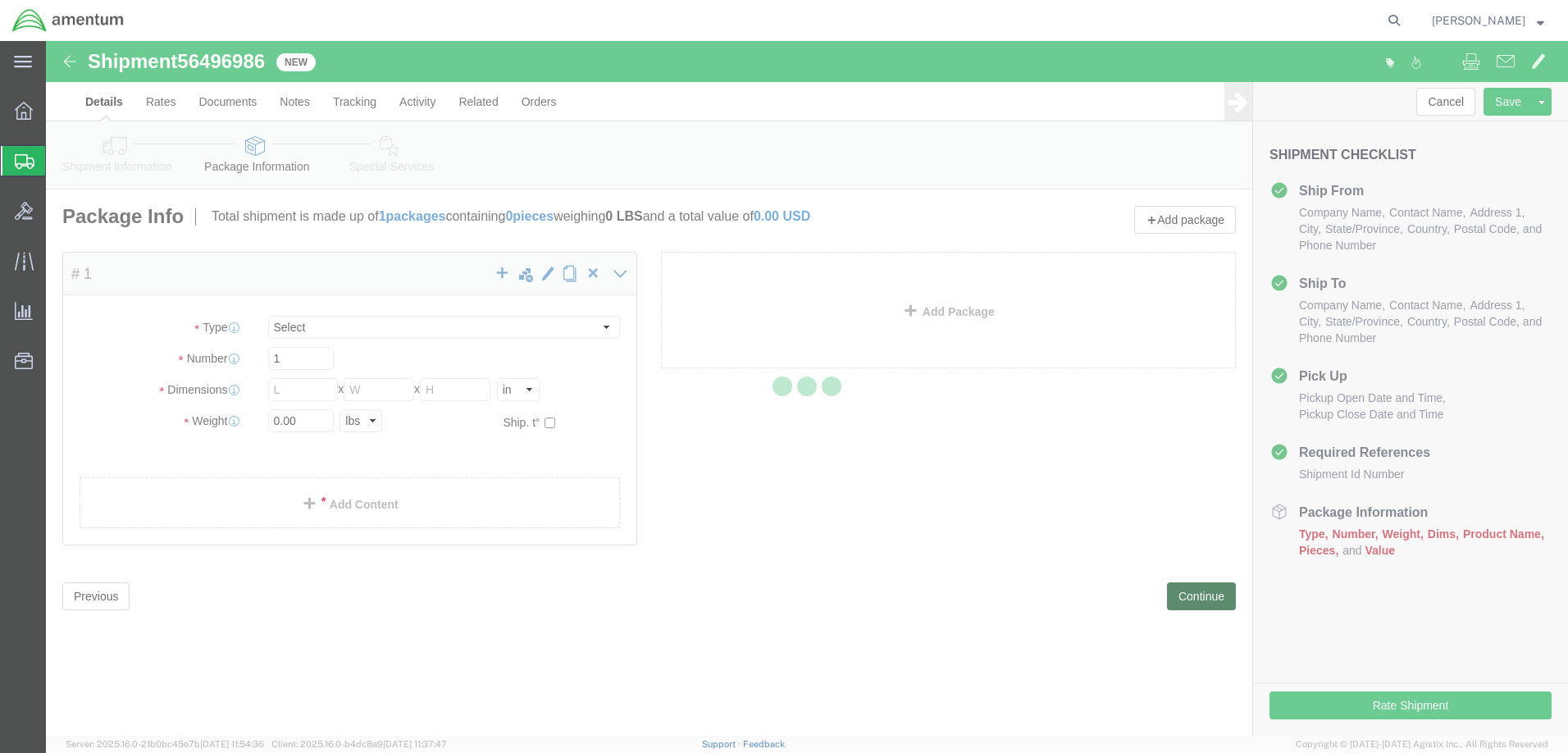
select select "CBOX"
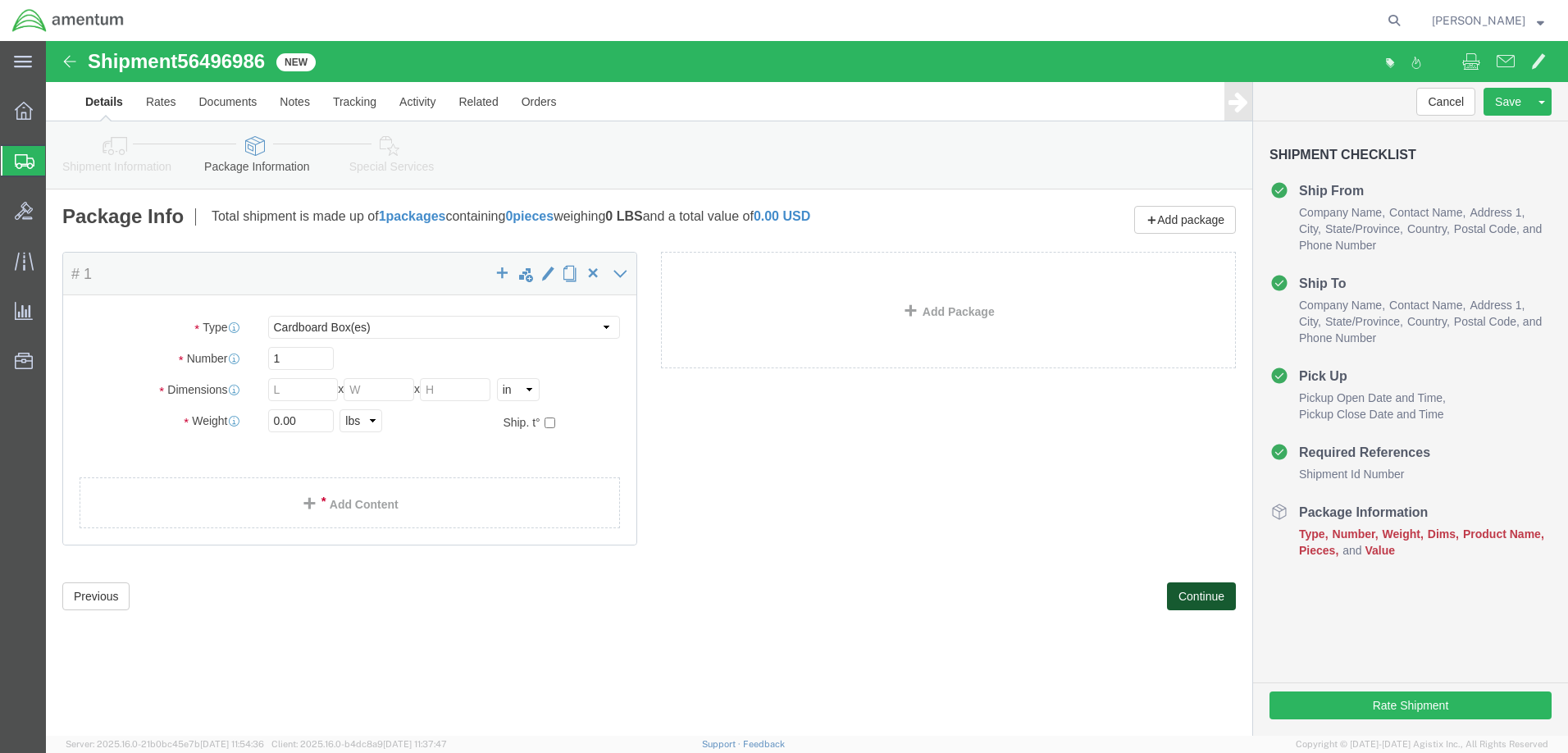
scroll to position [0, 0]
click input "text"
type input "8"
click input "text"
type input "10"
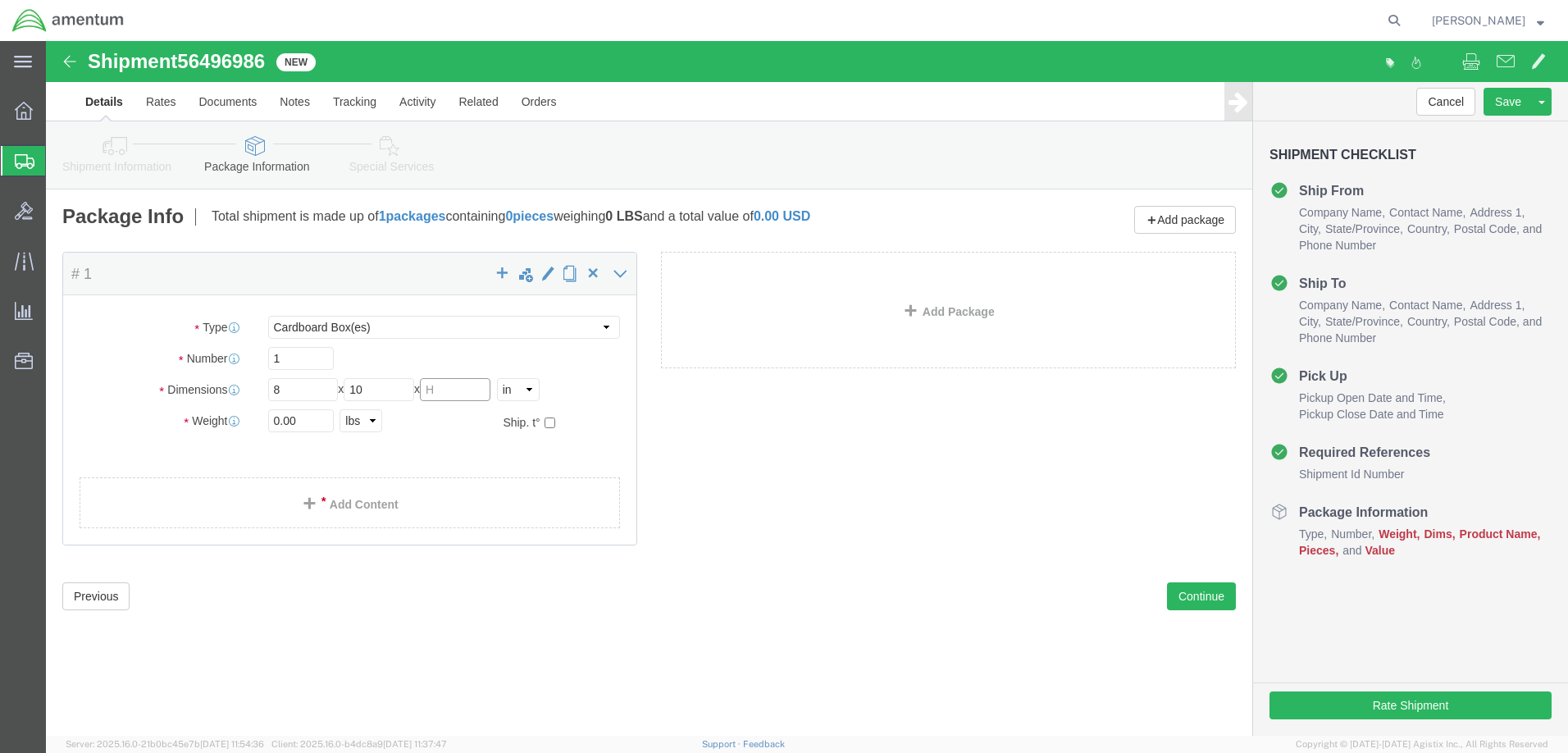
click input "text"
type input "20"
click div "0.00 Select kgs lbs"
drag, startPoint x: 262, startPoint y: 378, endPoint x: 226, endPoint y: 378, distance: 36.0
click input "0.00"
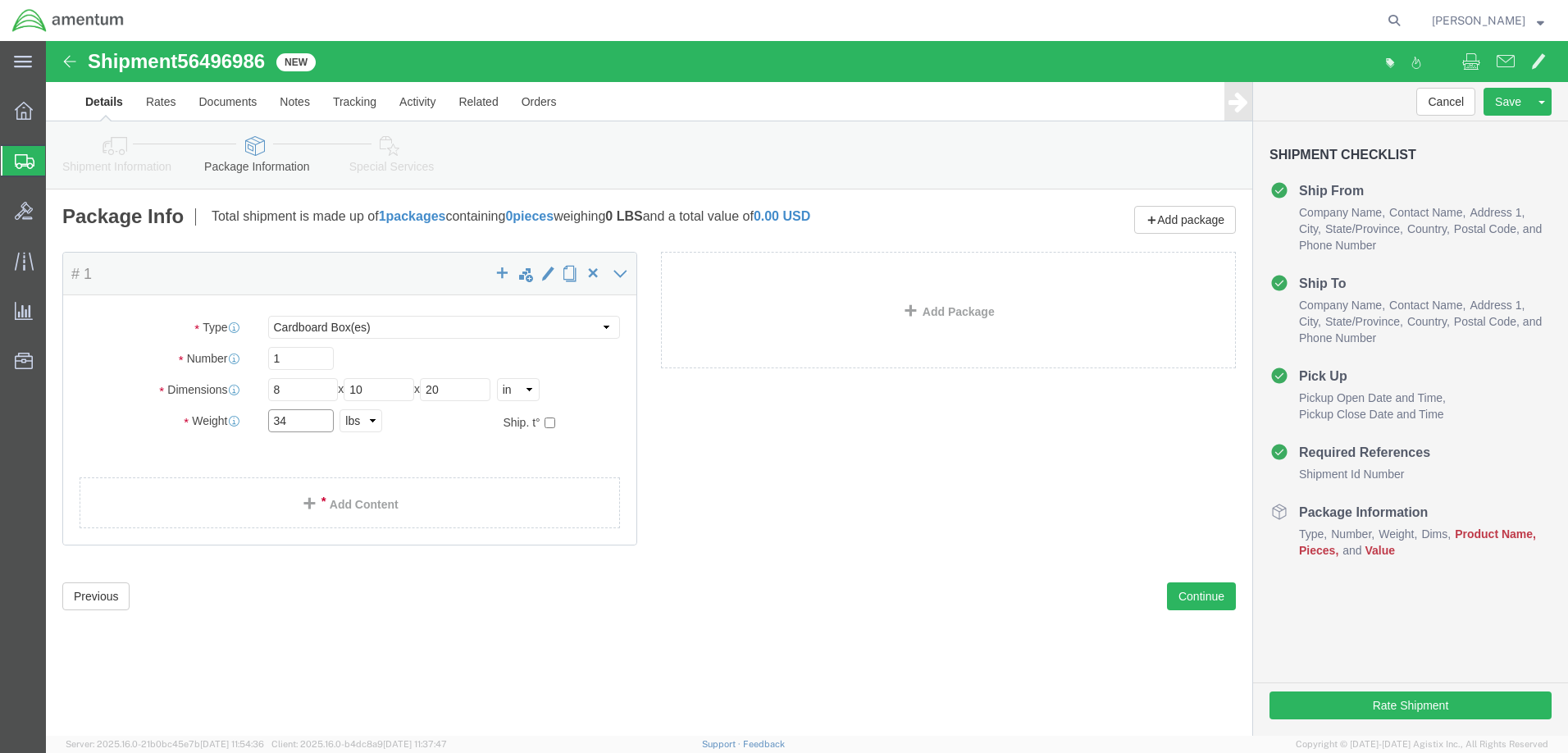
type input "34"
click div "Package Type Select BCK Boxes Bale(s) Basket(s) Bolt(s) Bottle(s) Buckets Bulk …"
click link "Add Content"
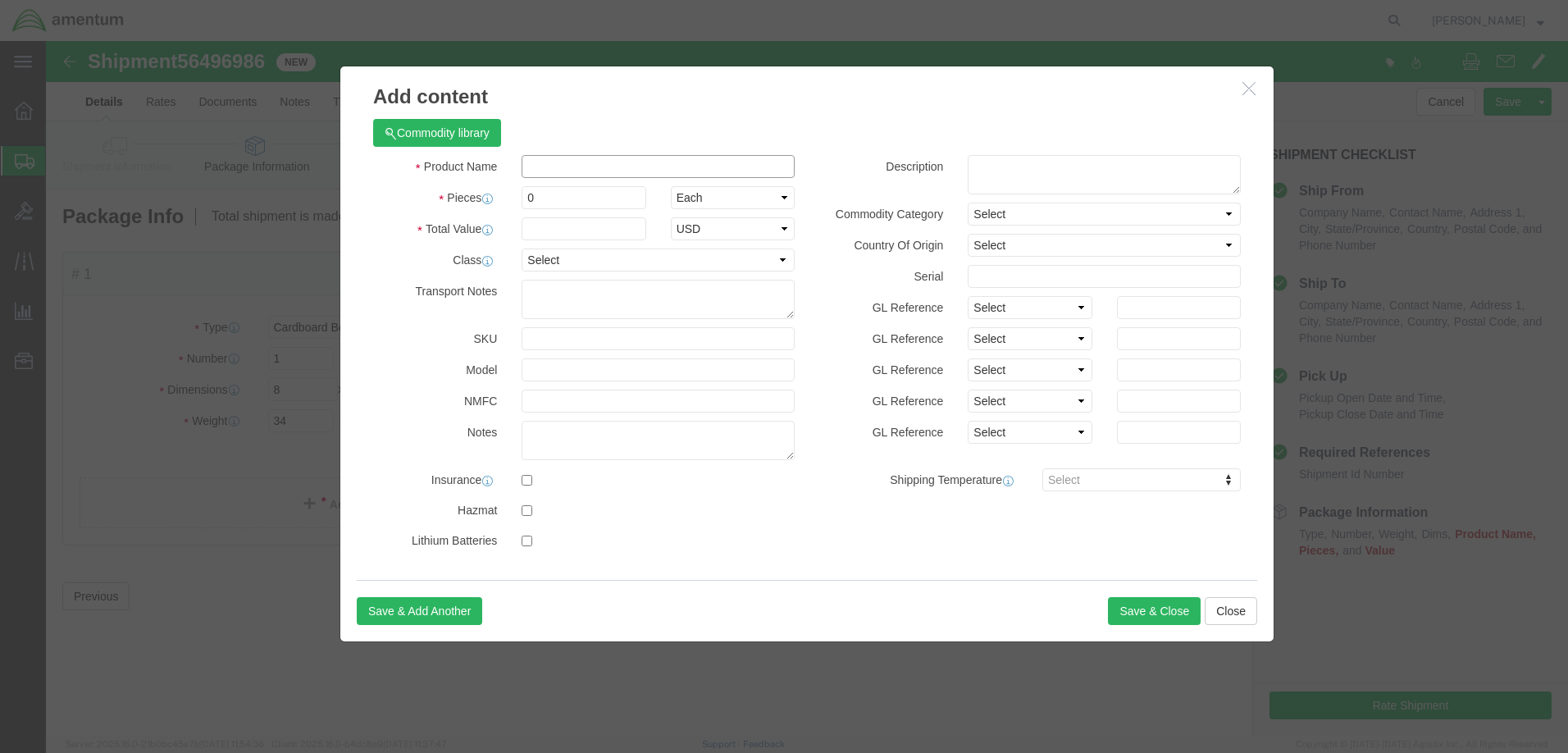
click input "text"
type input "ABIs"
click label "Total Value"
drag, startPoint x: 532, startPoint y: 157, endPoint x: 462, endPoint y: 157, distance: 70.0
click div "Pieces 0 Select Bag Barrels 100Board Feet Bottle Box Blister Pack Carats Can Ca…"
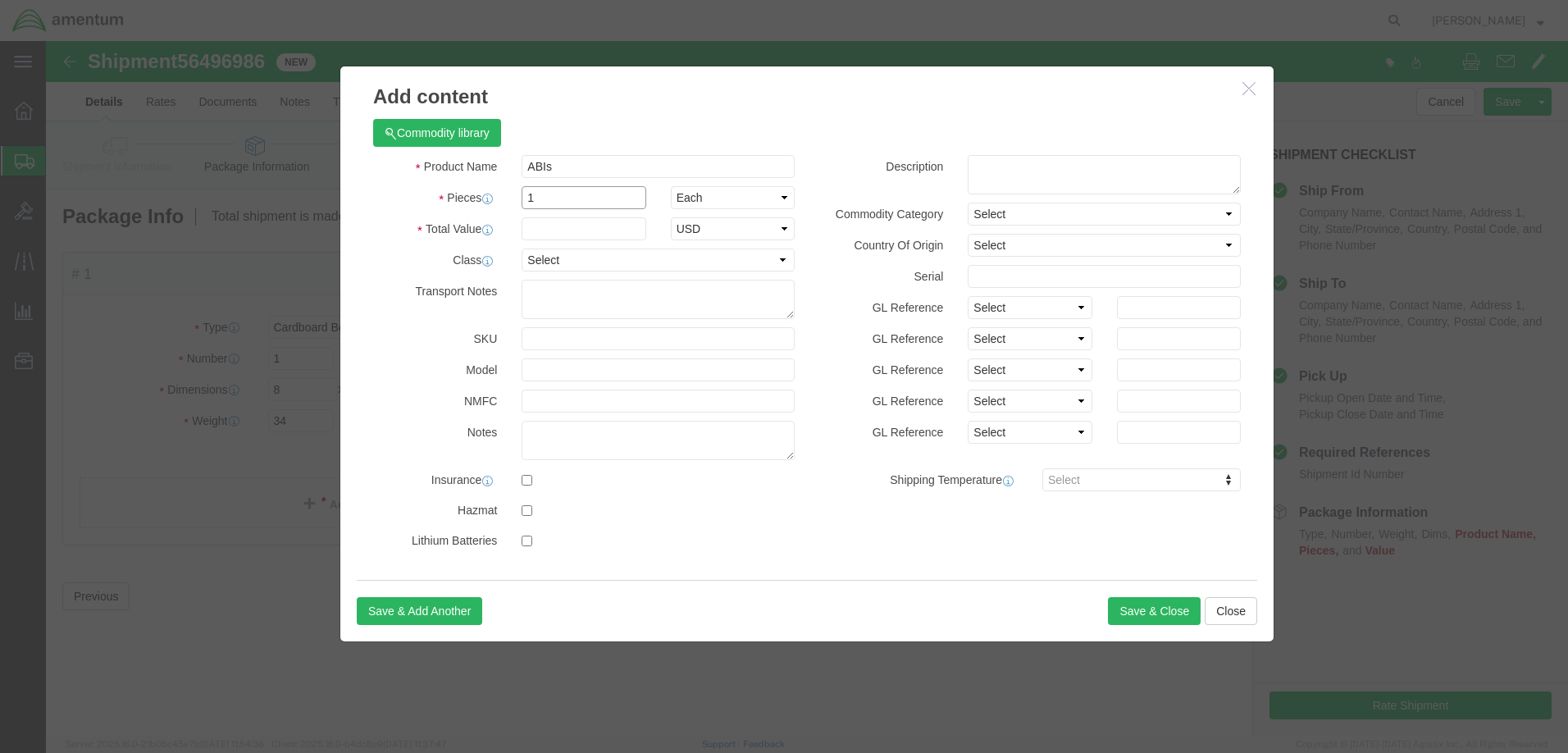
type input "1"
click label "Pieces"
click input "text"
type input "420"
click label "Class"
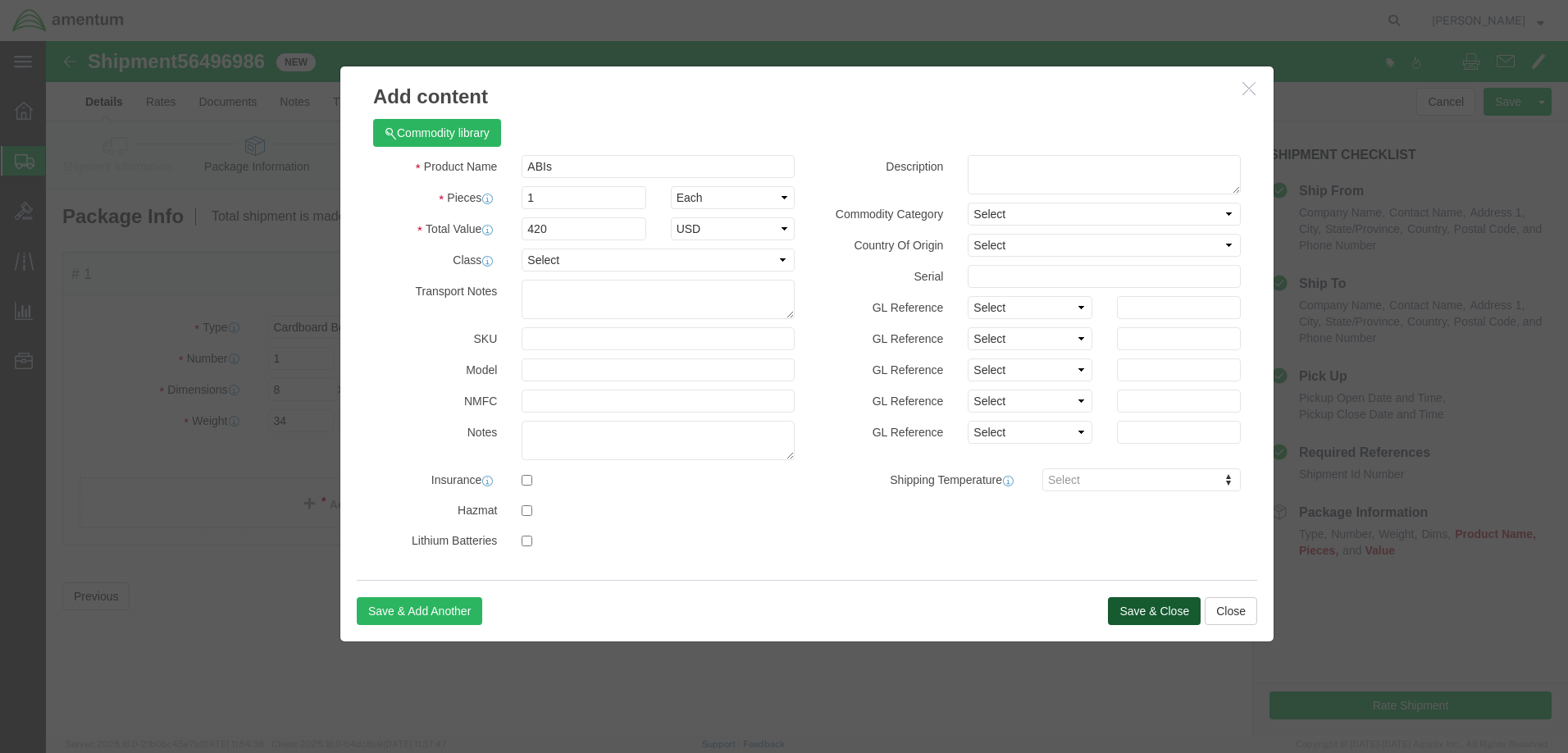
click button "Save & Close"
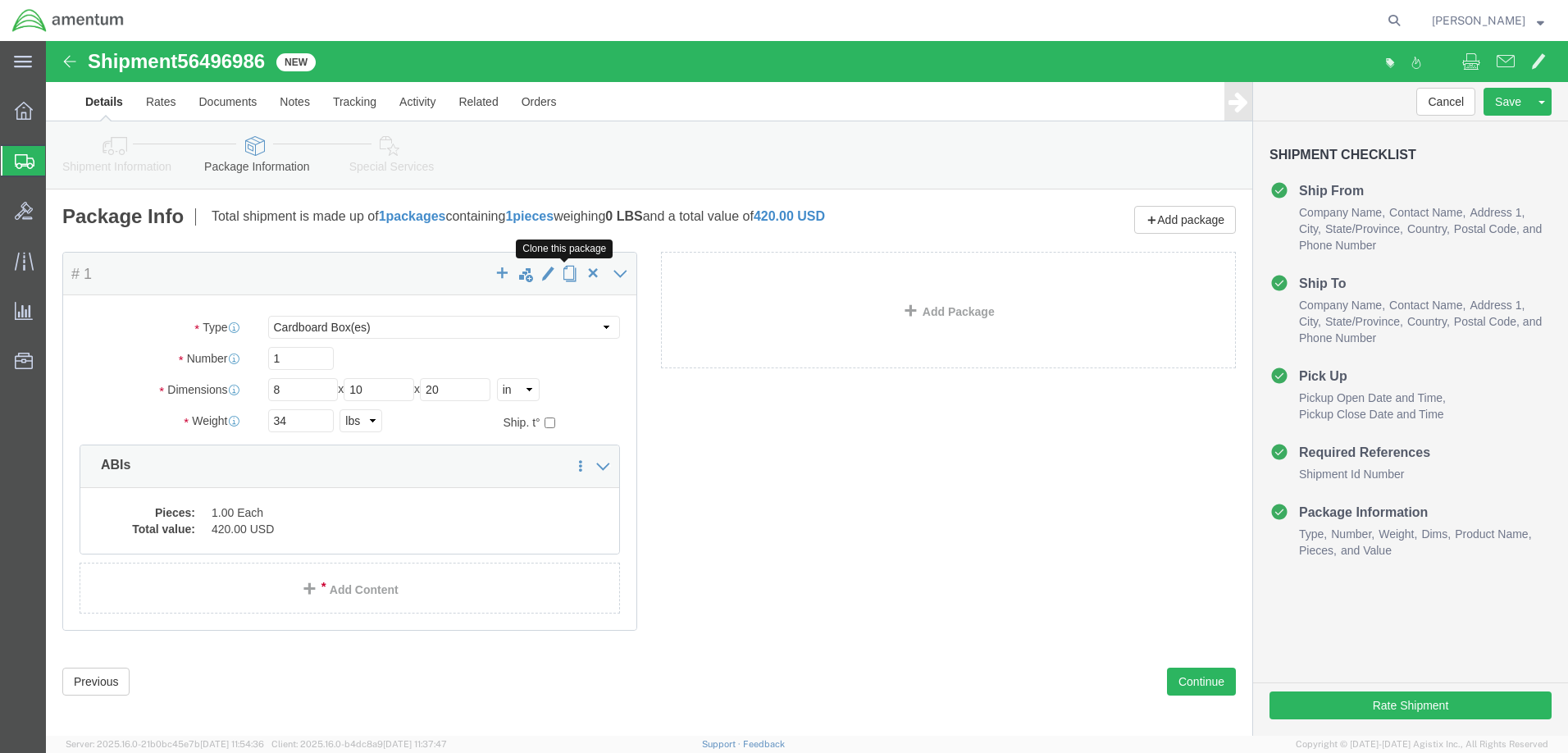
click span "button"
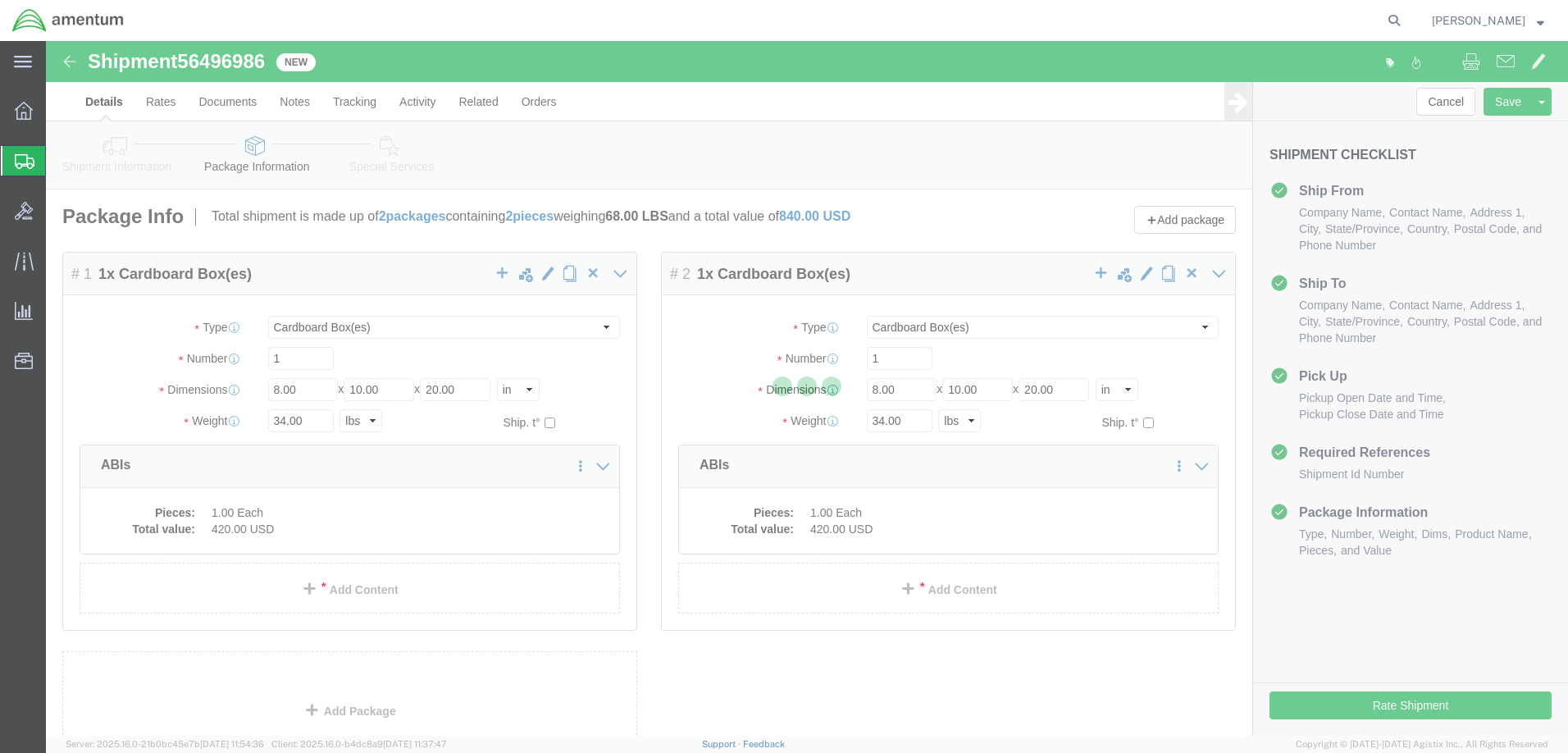
select select "CBOX"
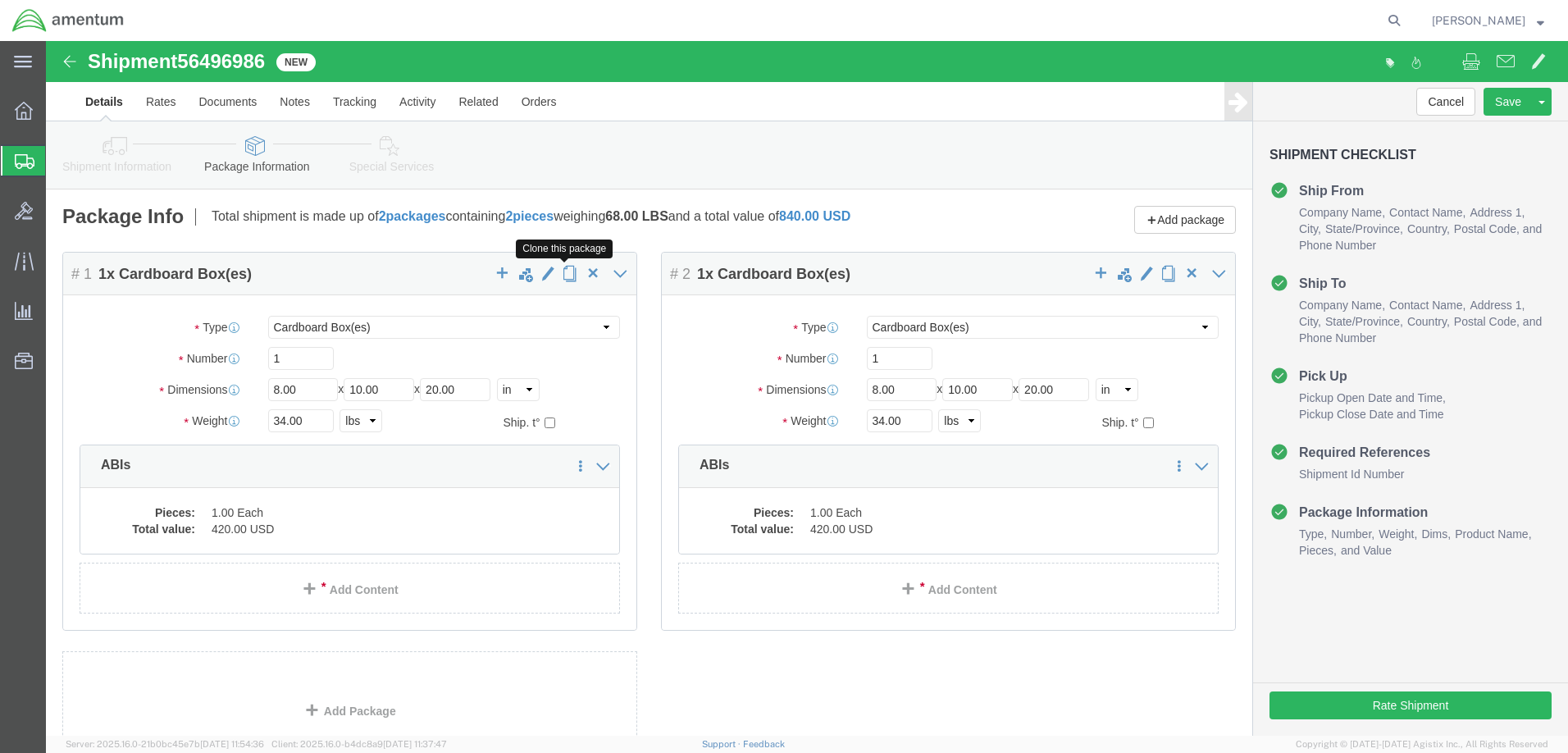
click span "button"
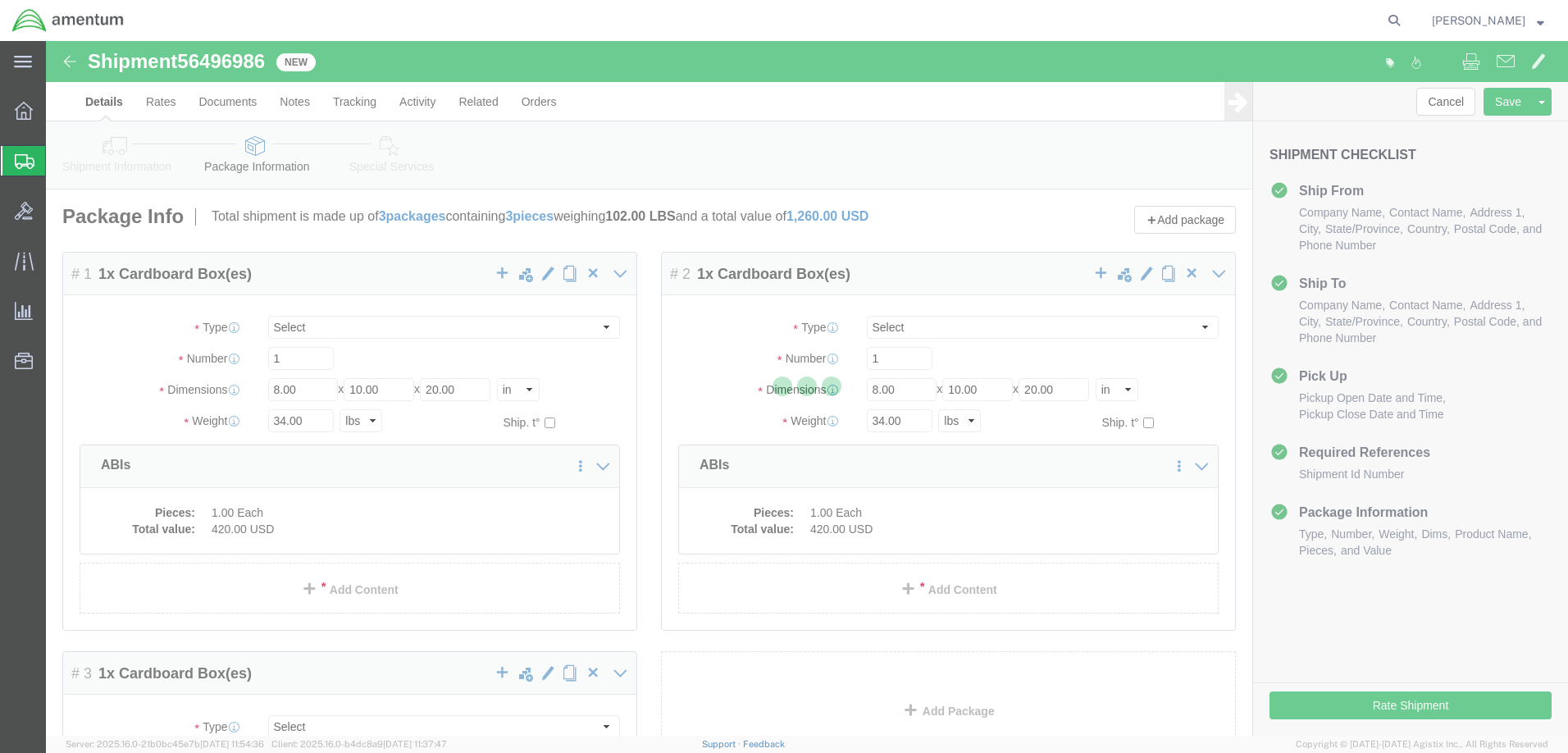
select select "CBOX"
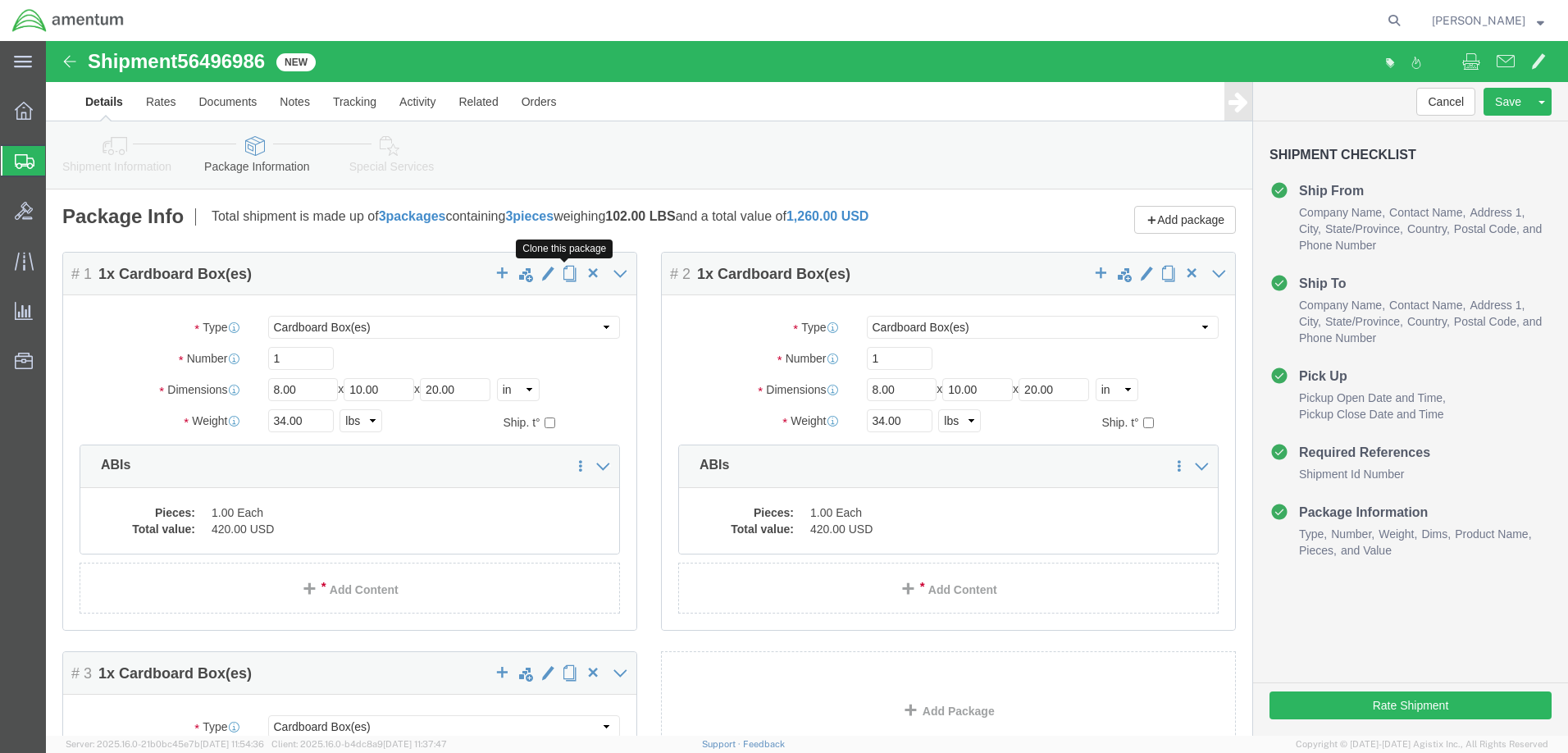
click span "button"
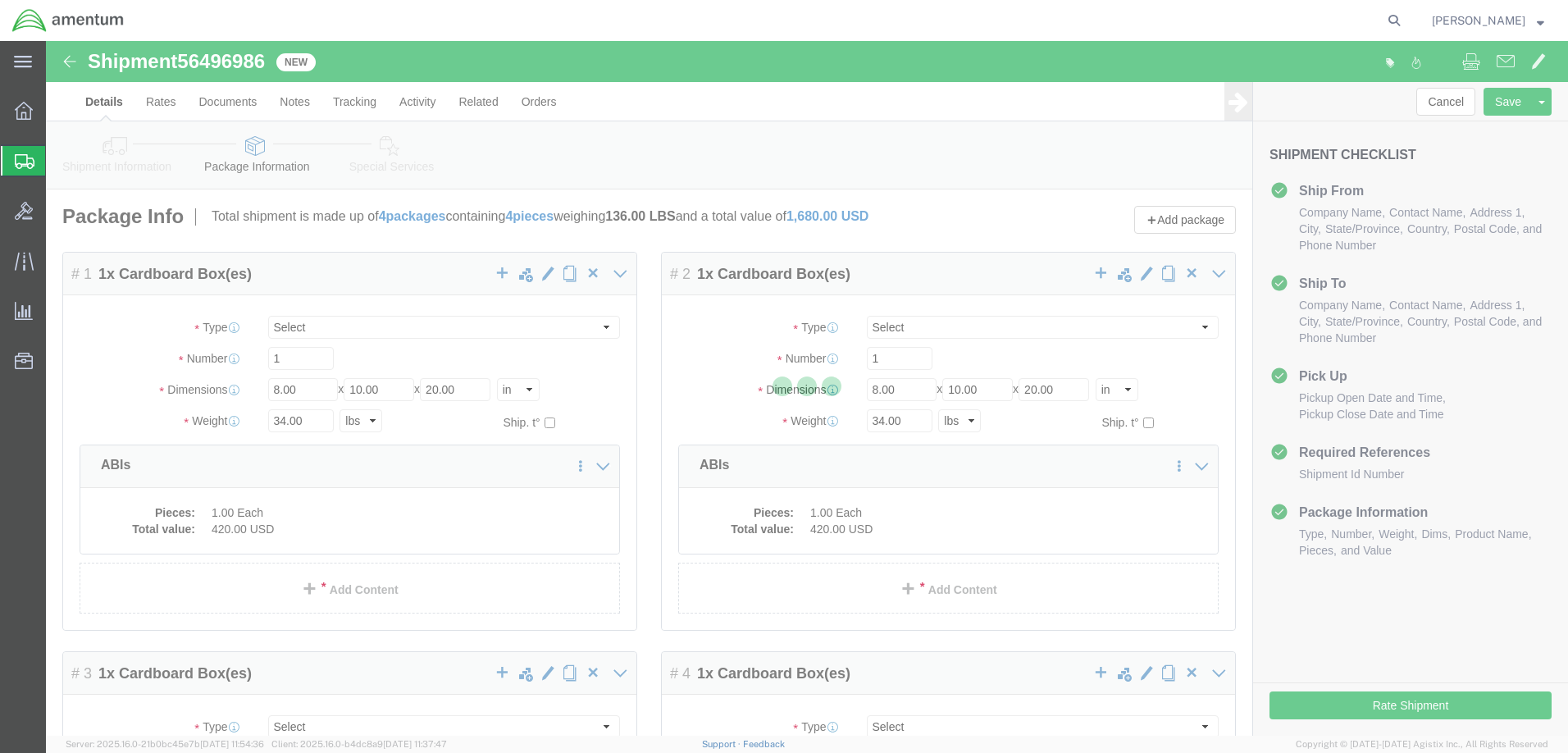
select select "CBOX"
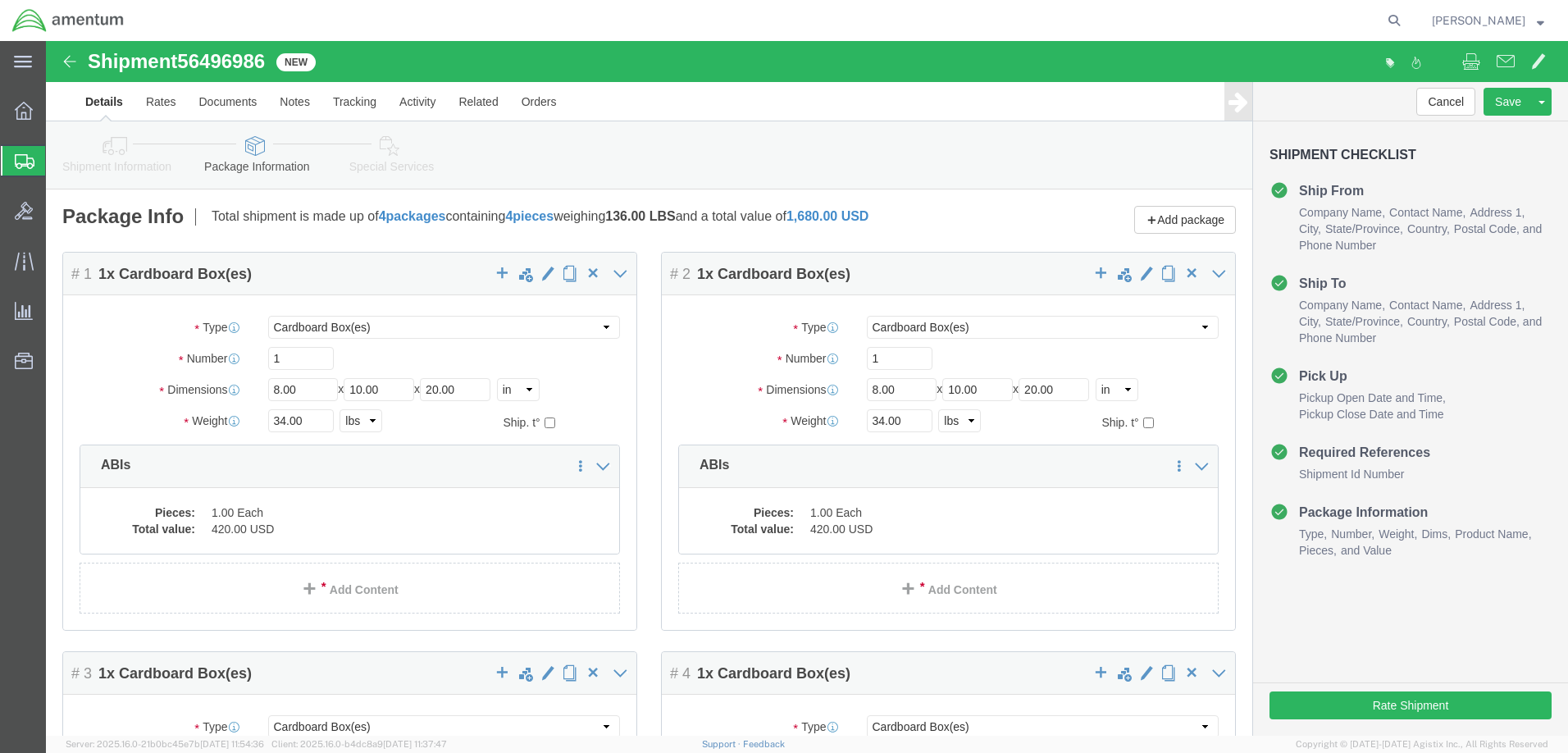
scroll to position [328, 0]
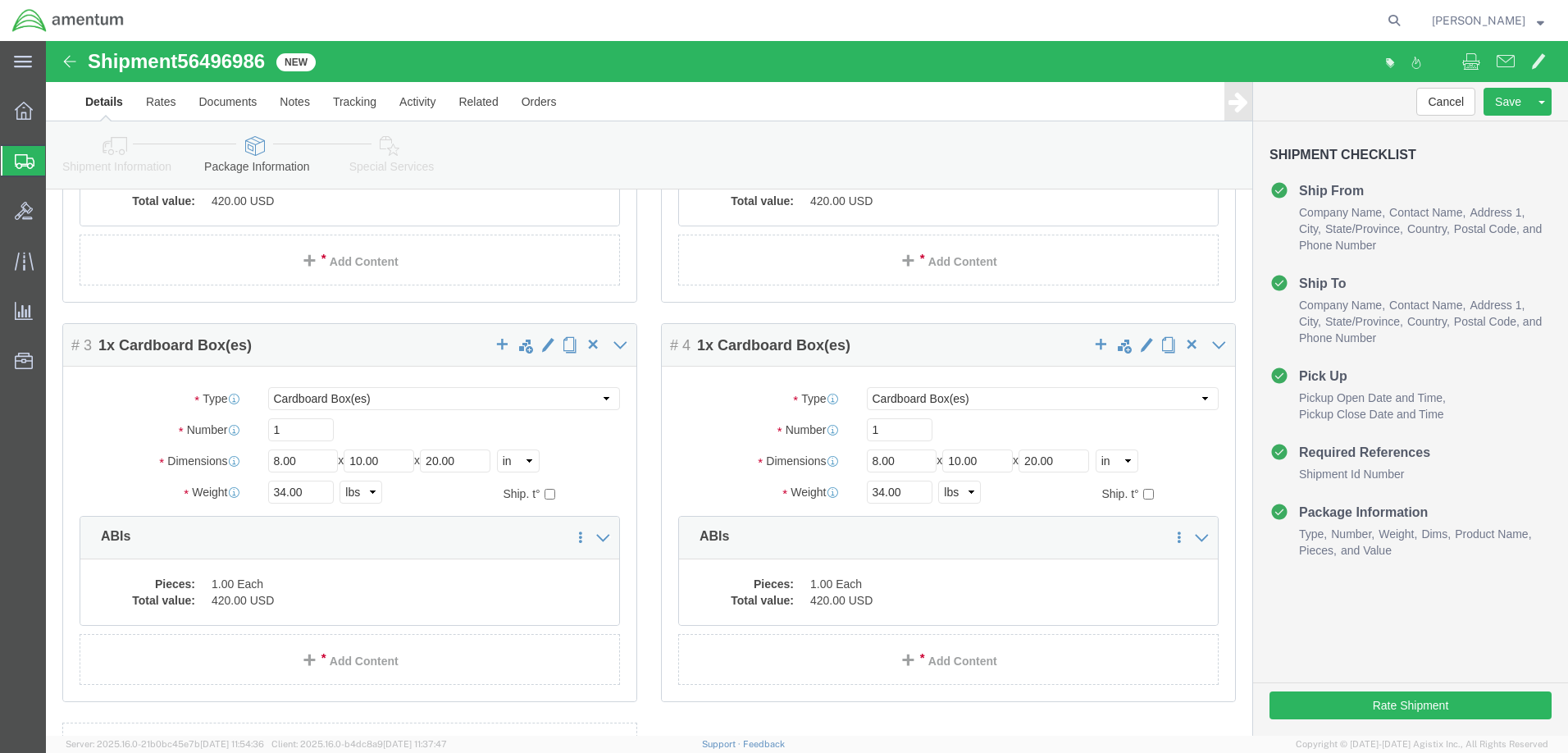
drag, startPoint x: 367, startPoint y: 526, endPoint x: 357, endPoint y: 525, distance: 10.0
click link "Add Package"
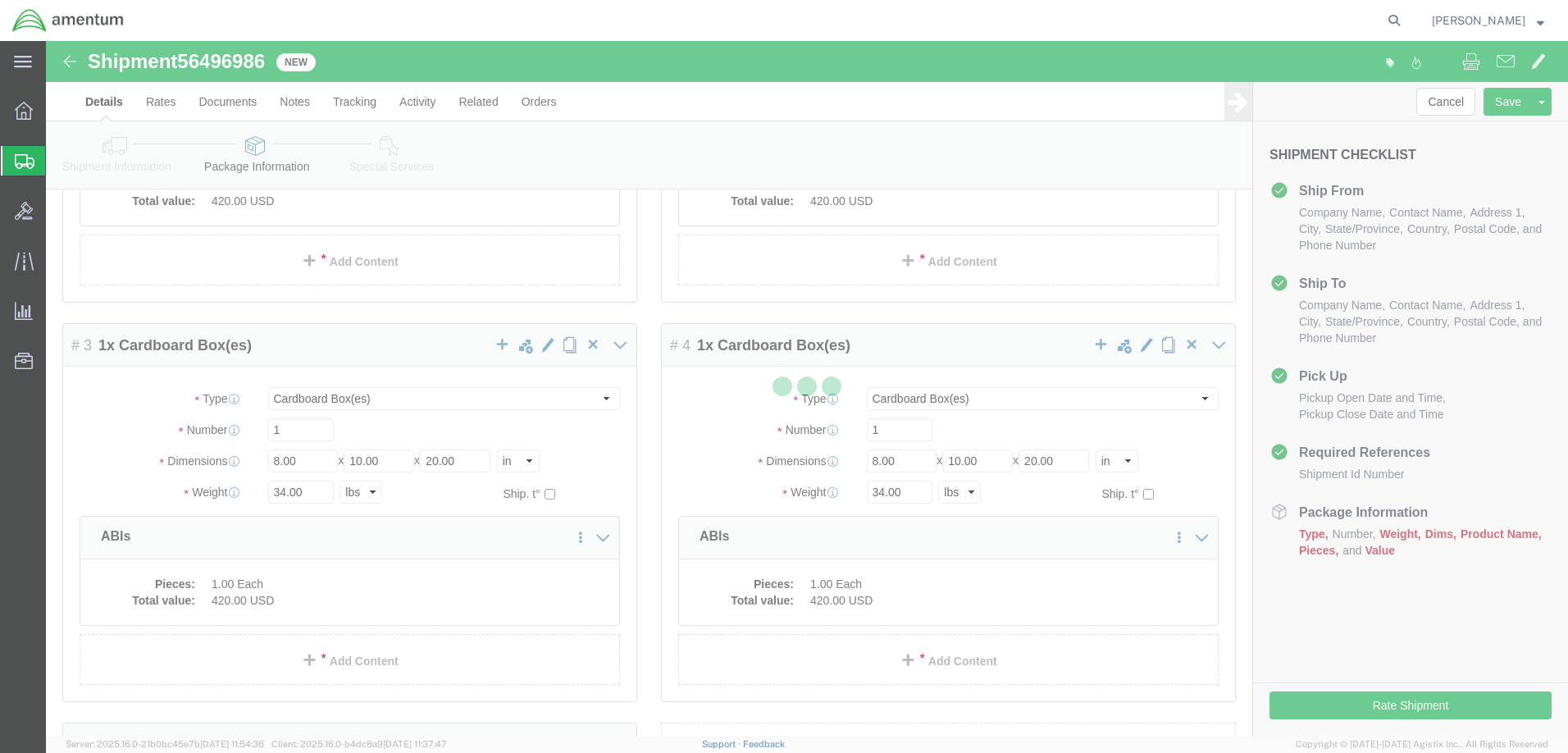
select select "CBOX"
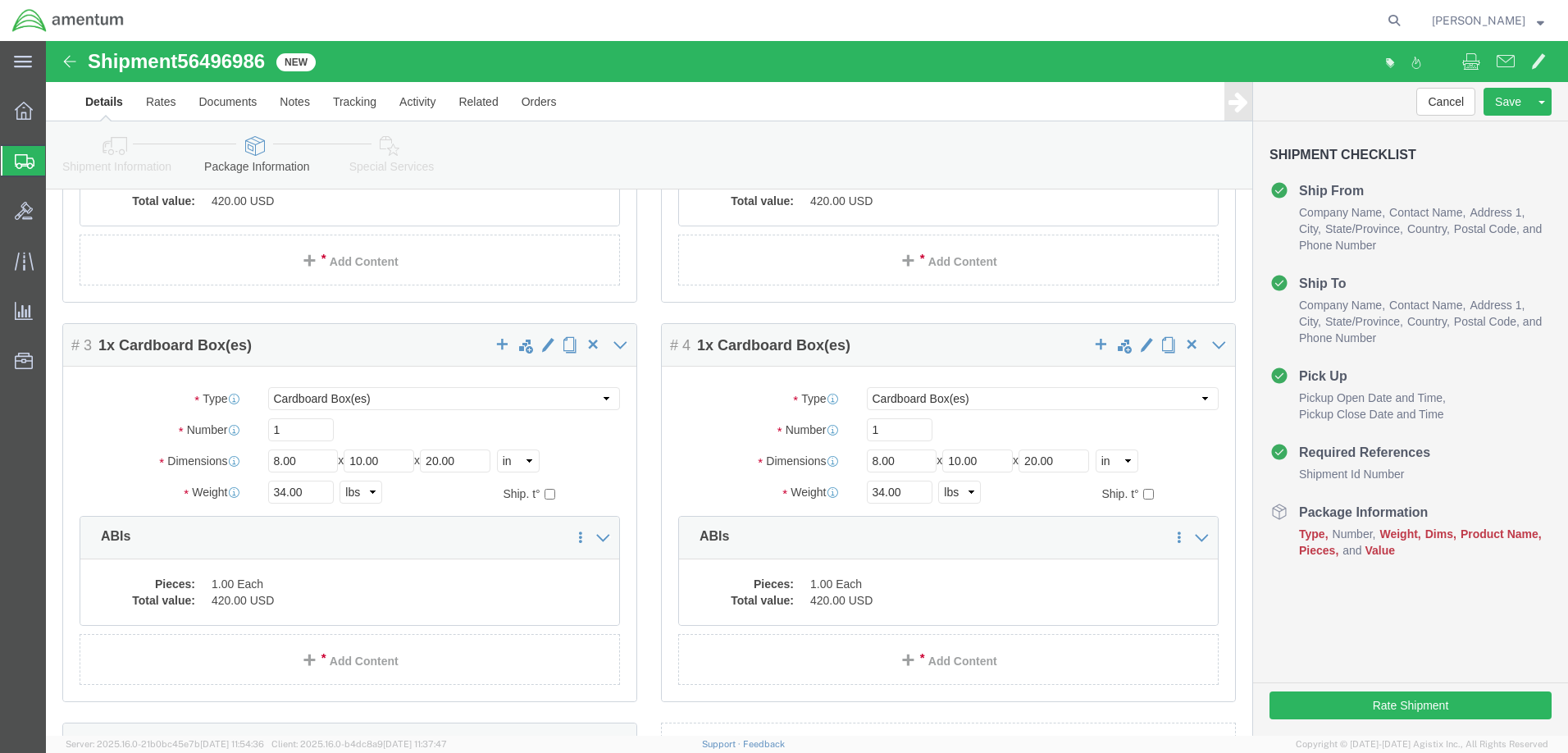
scroll to position [0, 0]
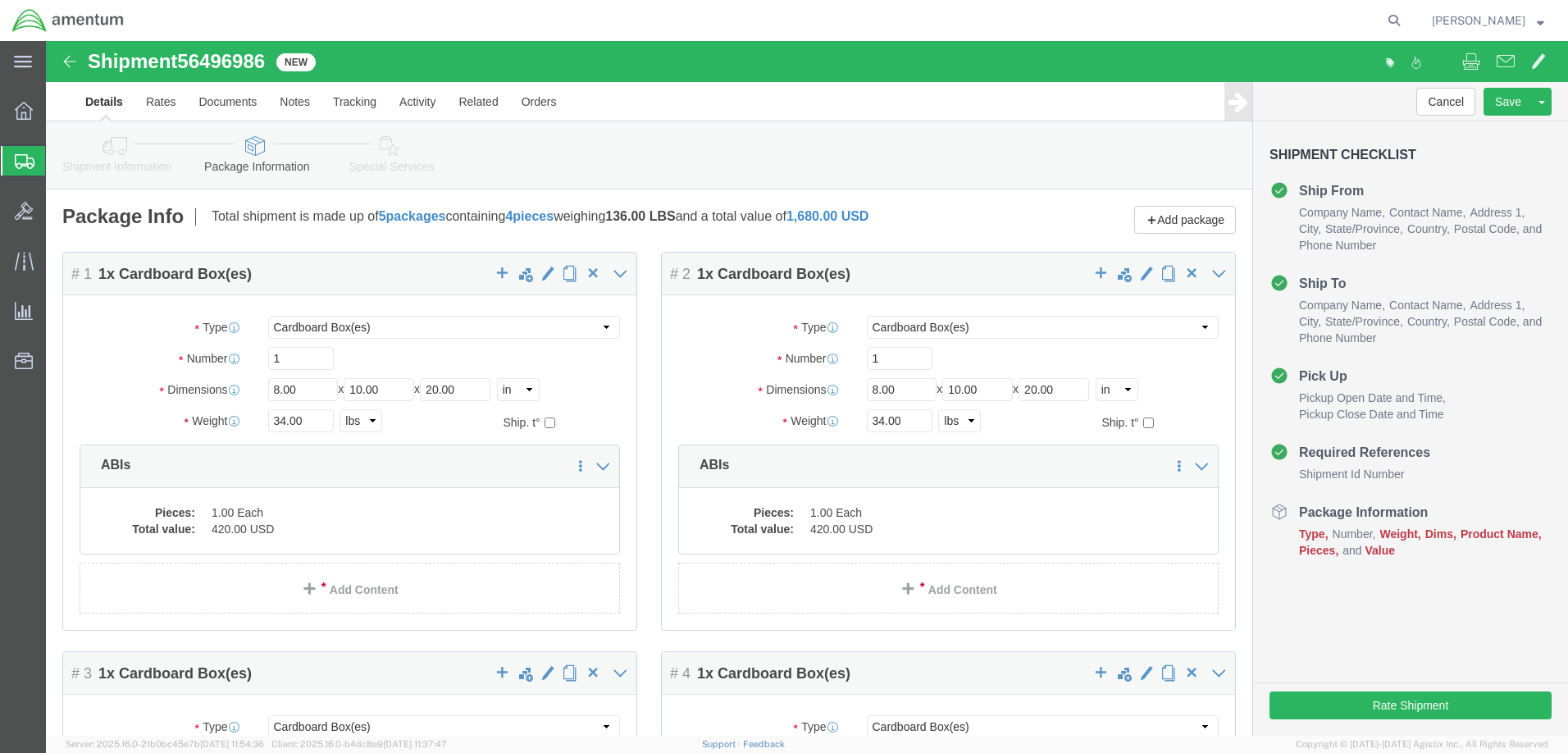
click input "text"
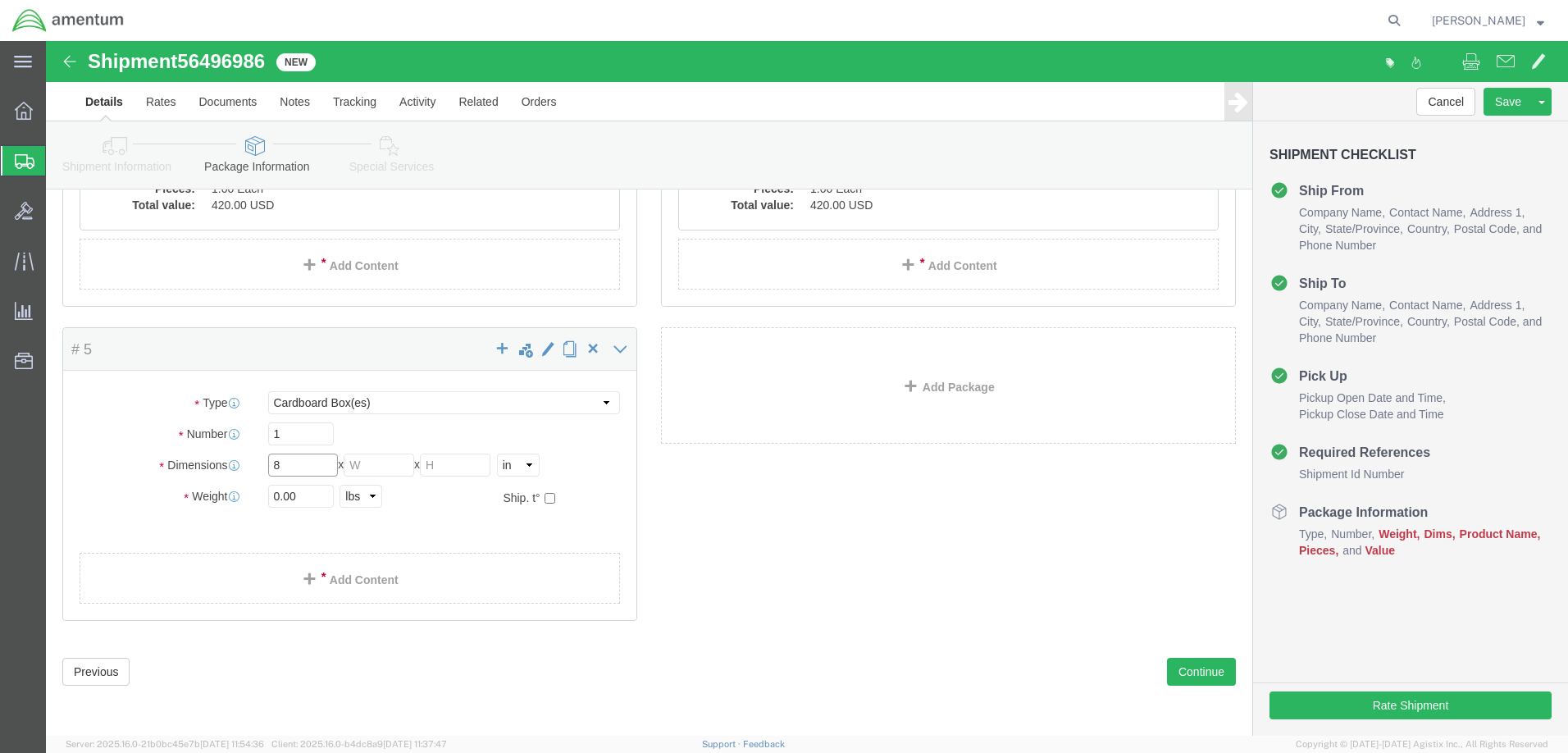
type input "8"
click input "text"
type input "10"
click input "text"
type input "20"
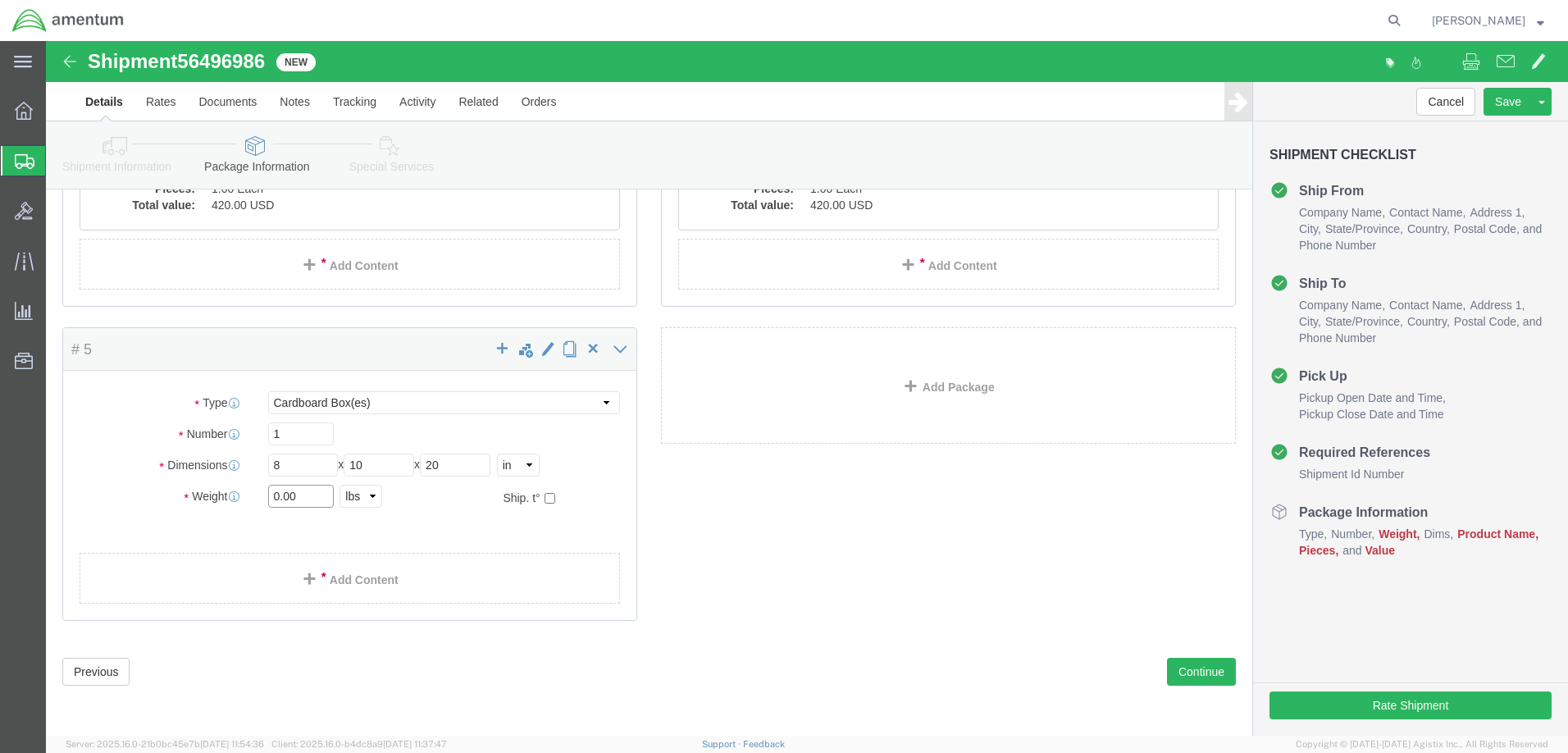
drag, startPoint x: 262, startPoint y: 452, endPoint x: 209, endPoint y: 458, distance: 53.3
click div "0.00 Select kgs lbs"
type input "4"
click div "Package Type Select BCK Boxes Bale(s) Basket(s) Bolt(s) Bottle(s) Buckets Bulk …"
click link "Add Content"
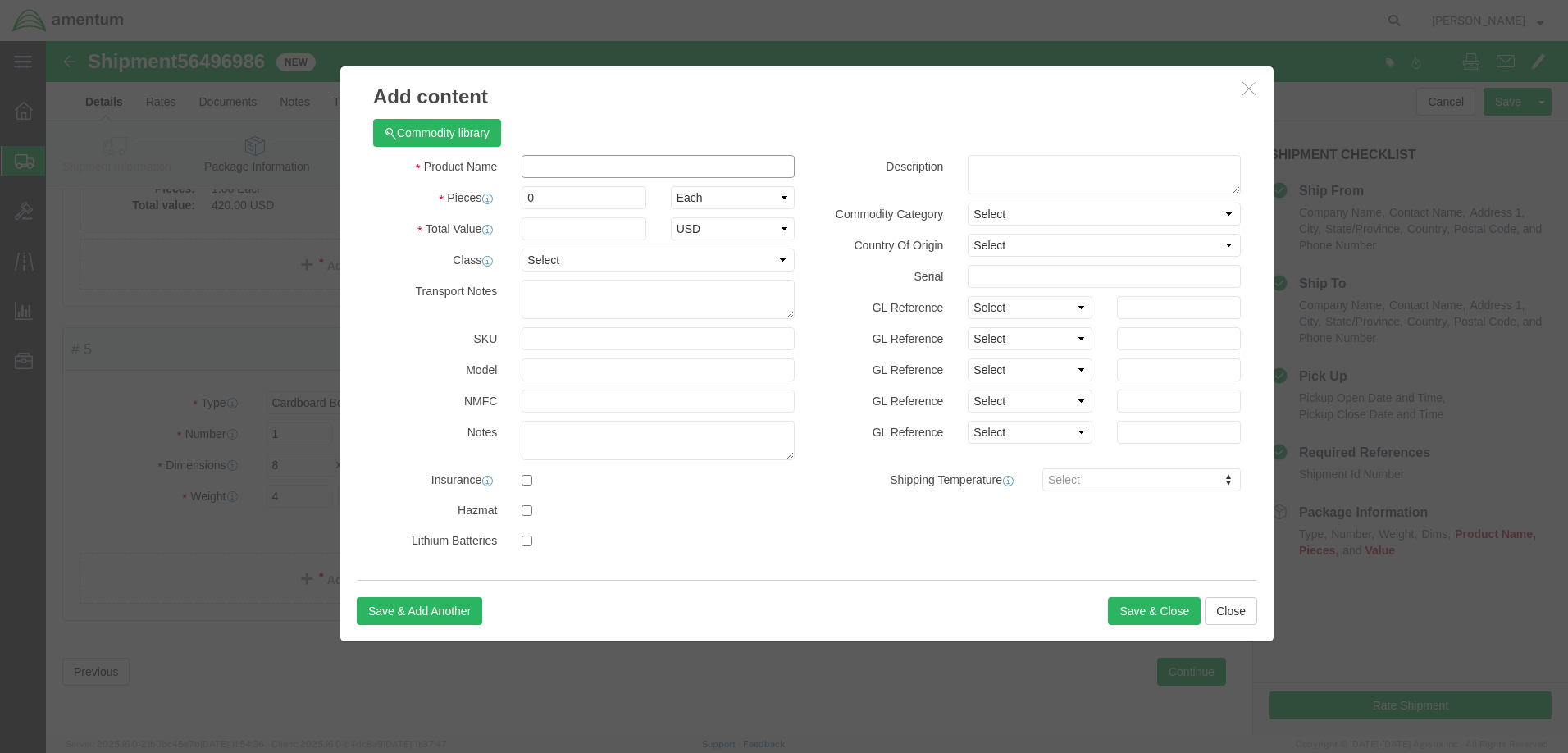
click input "text"
drag, startPoint x: 510, startPoint y: 155, endPoint x: 325, endPoint y: 167, distance: 185.4
click div "Product Name Orings Orings Name: ACTUATOR ,SHLF- ORINGS Sku: 1260149-2 Model: D…"
type input "Orings"
click div "Pieces 0 Select Bag Barrels 100Board Feet Bottle Box Blister Pack Carats Can Ca…"
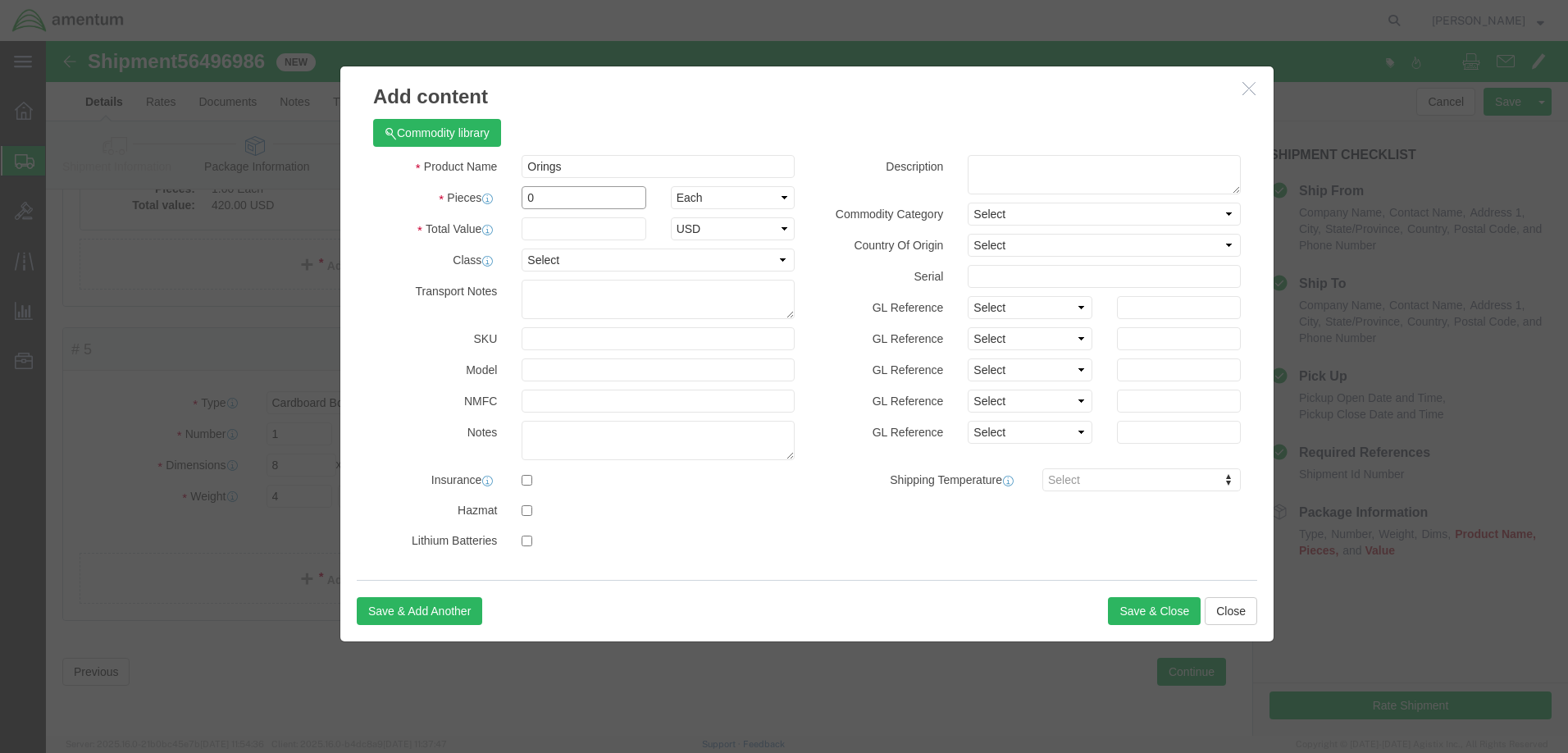
drag, startPoint x: 490, startPoint y: 160, endPoint x: 455, endPoint y: 158, distance: 35.1
click div "Pieces 0 Select Bag Barrels 100Board Feet Bottle Box Blister Pack Carats Can Ca…"
type input "1"
click input "text"
type input "1"
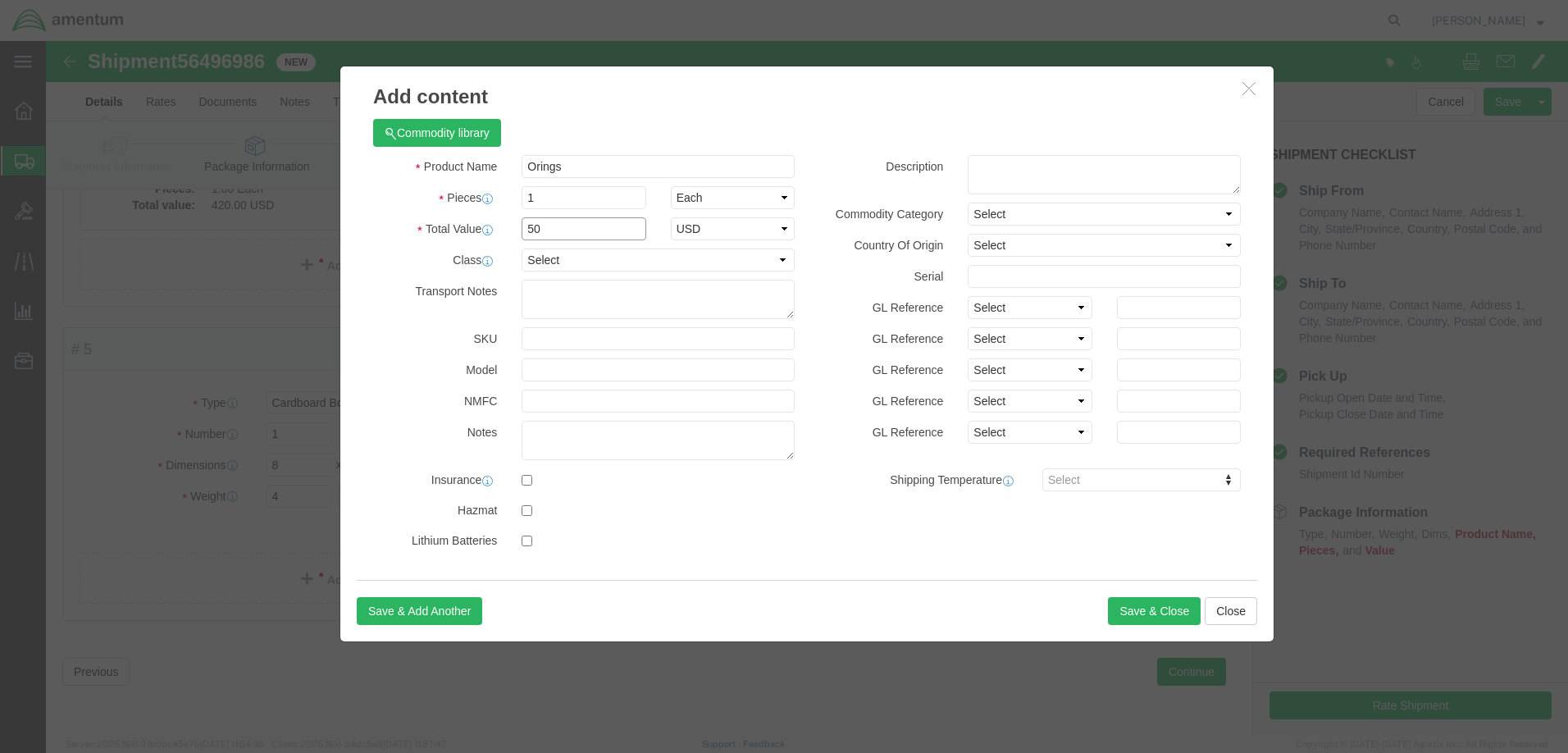
type input "50"
click label "SKU"
click button "Save & Close"
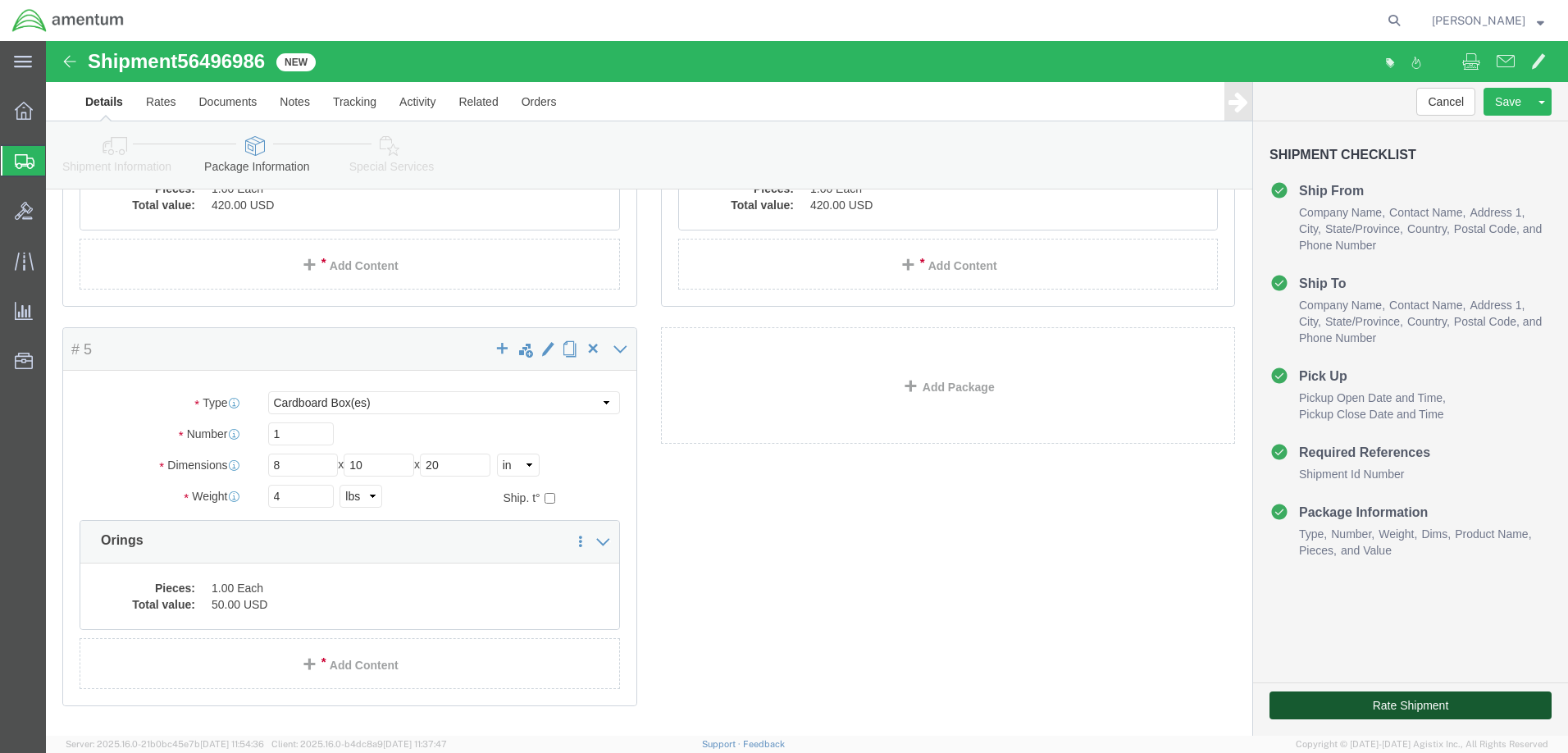
click button "Rate Shipment"
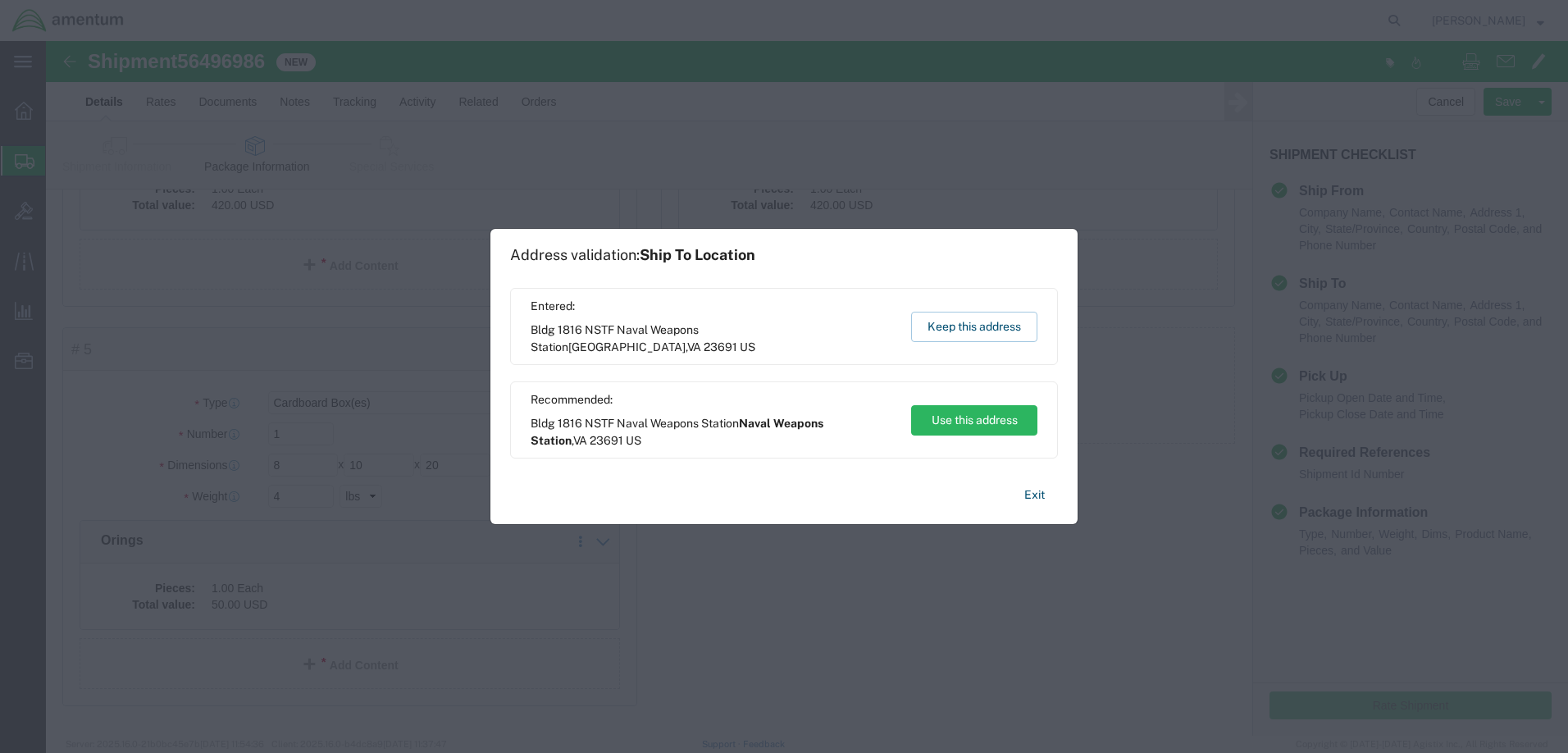
scroll to position [0, 0]
click at [967, 335] on button "Keep this address" at bounding box center [974, 326] width 127 height 31
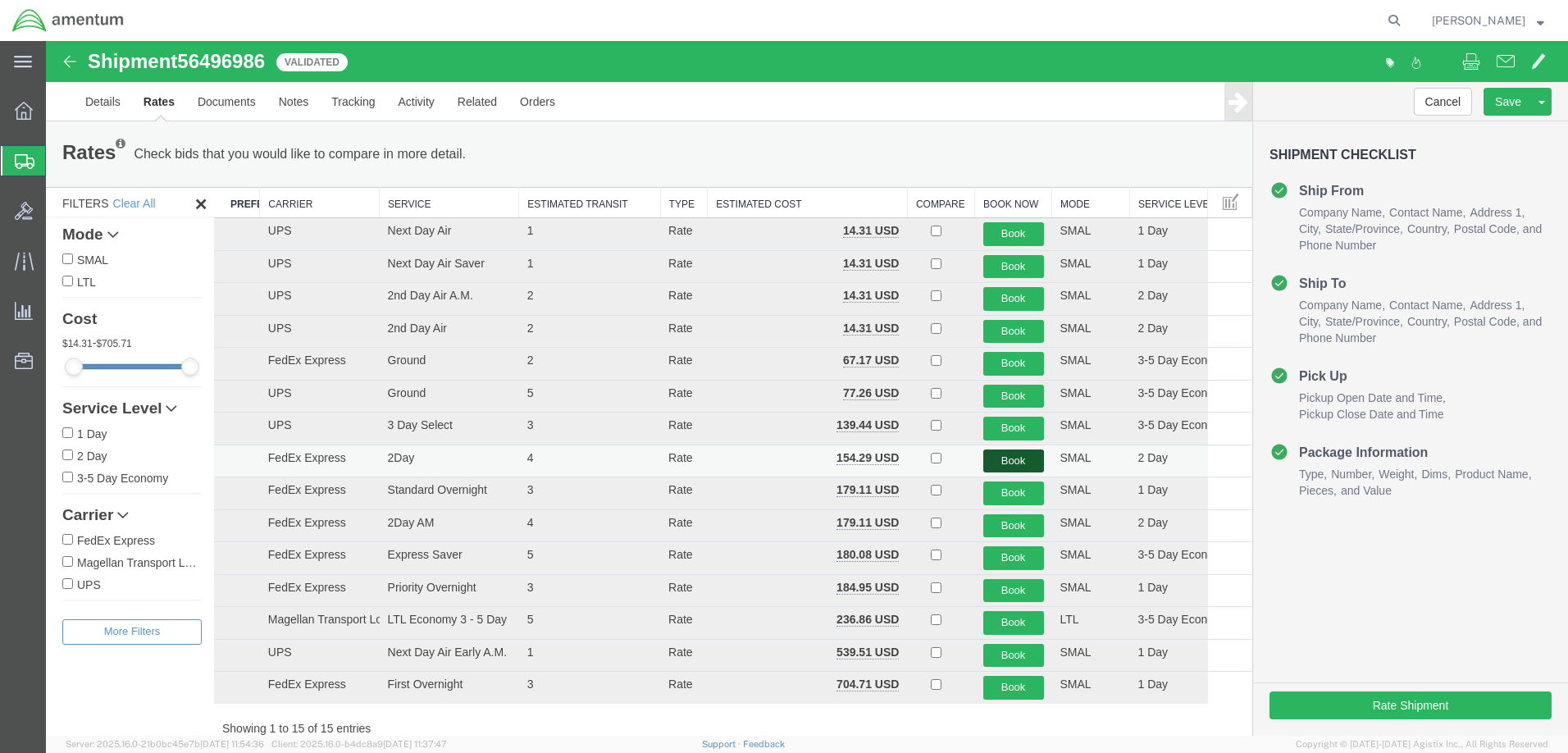
click at [1010, 461] on button "Book" at bounding box center [1013, 461] width 60 height 24
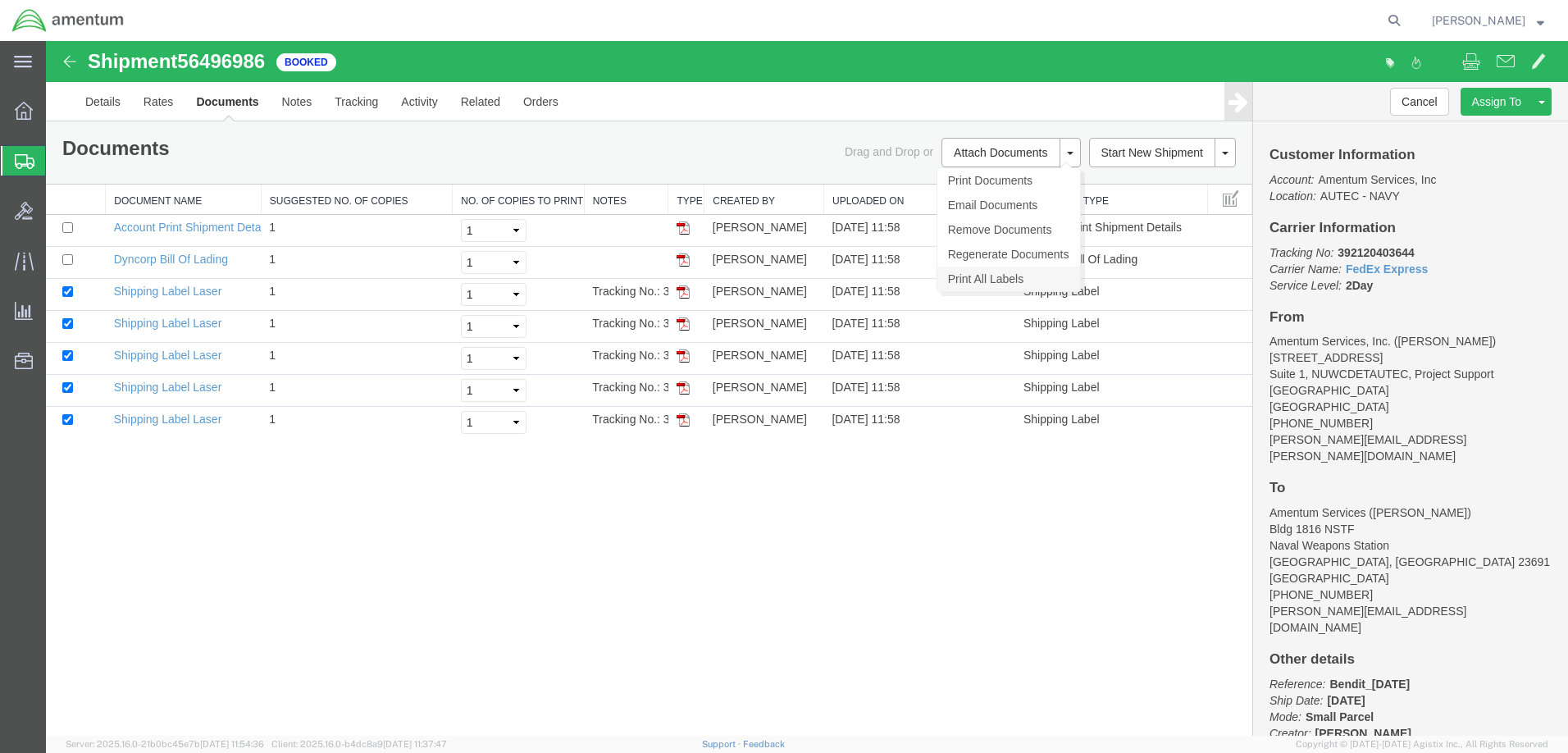
click at [993, 279] on link "Print All Labels" at bounding box center [1008, 279] width 142 height 25
click at [440, 565] on div "Shipment 56496986 7 of 7 Booked Details Rates Documents Notes Tracking Activity…" at bounding box center [806, 389] width 1522 height 695
click at [864, 538] on div "Shipment 56496986 7 of 7 Booked Details Rates Documents Notes Tracking Activity…" at bounding box center [806, 389] width 1522 height 695
click at [111, 100] on link "Details" at bounding box center [103, 102] width 58 height 40
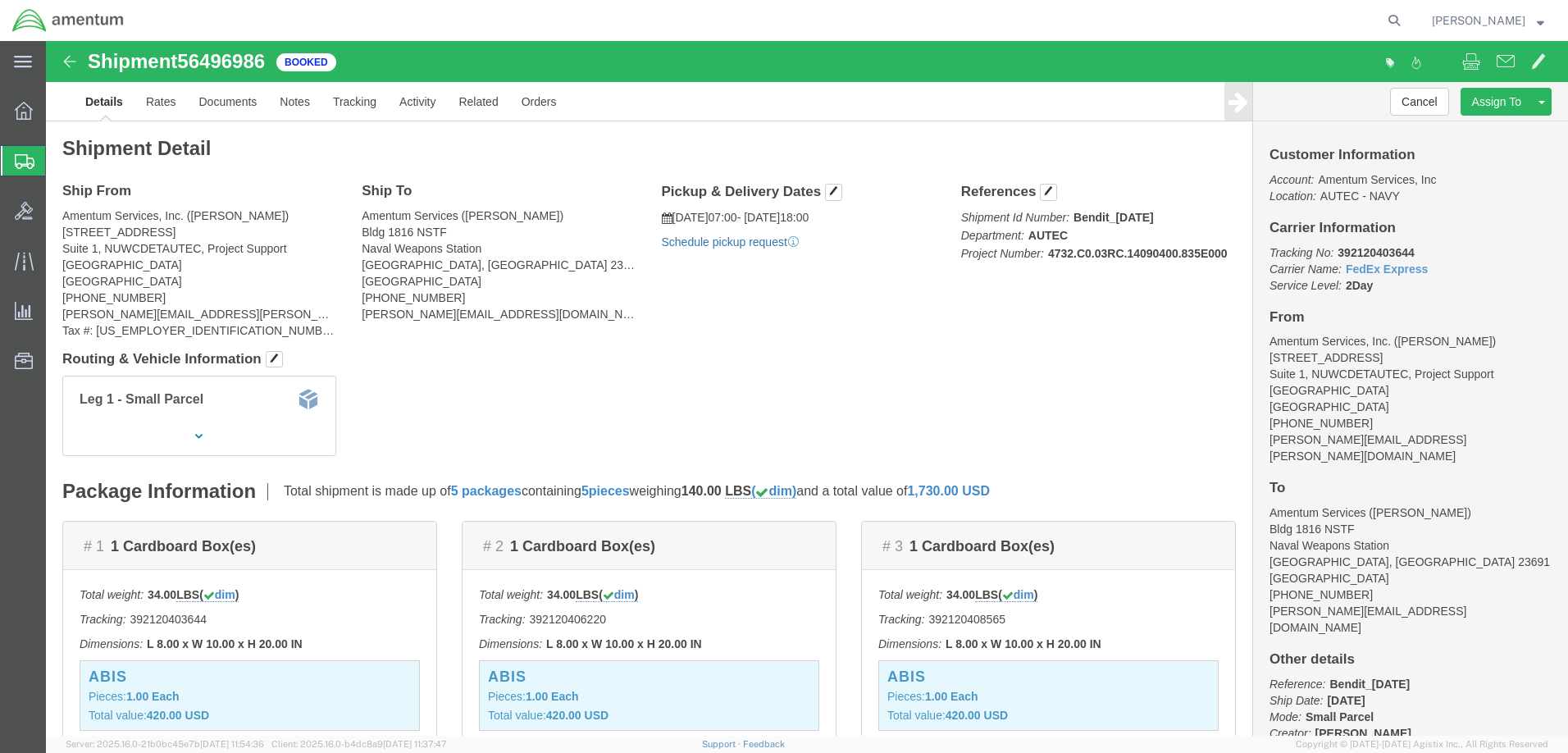
click link "Schedule pickup request"
click link "Documents"
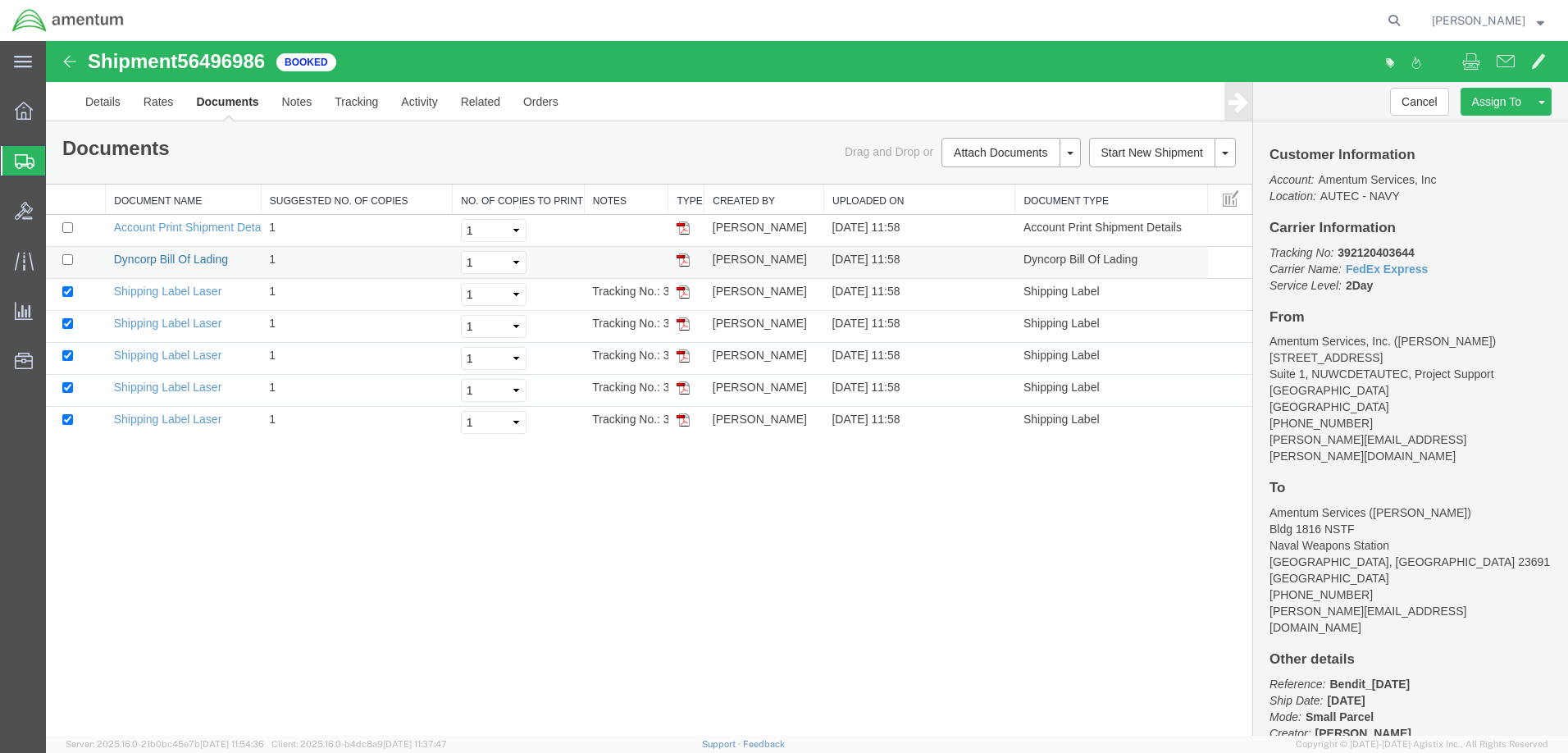
click at [159, 262] on link "Dyncorp Bill Of Lading" at bounding box center [171, 259] width 114 height 13
click at [176, 228] on link "Account Print Shipment Details" at bounding box center [193, 227] width 158 height 13
